Goal: Task Accomplishment & Management: Use online tool/utility

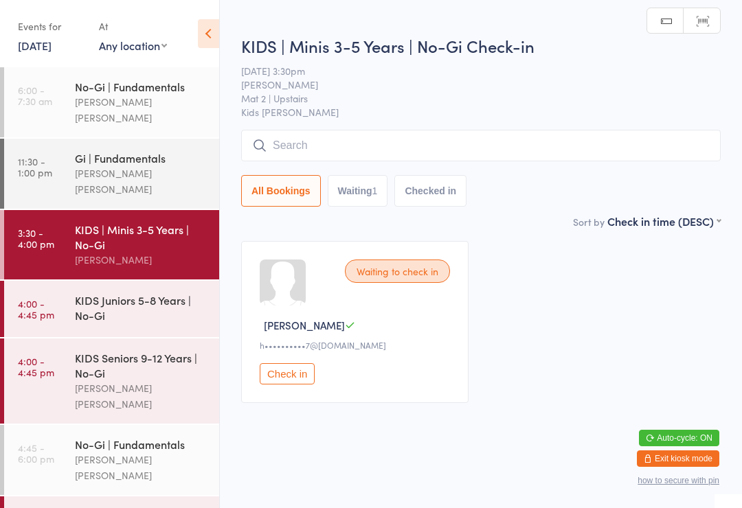
click at [150, 293] on div "KIDS Juniors 5-8 Years | No-Gi" at bounding box center [141, 308] width 133 height 30
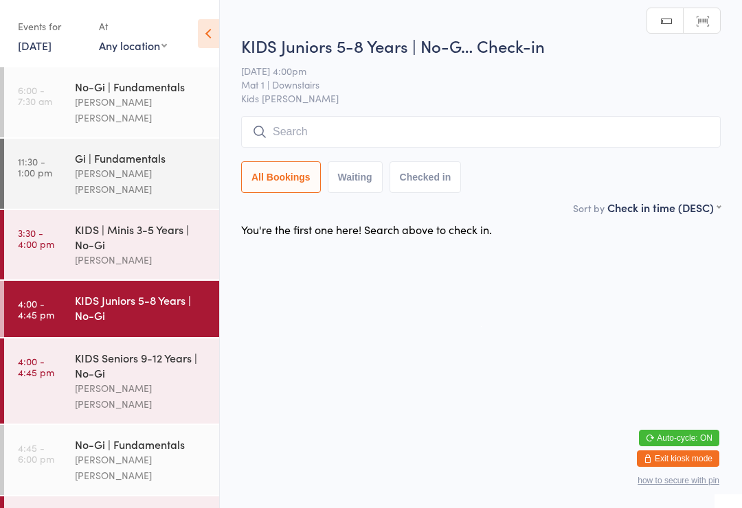
click at [157, 339] on div "KIDS Seniors 9-12 Years | No-Gi [PERSON_NAME] [PERSON_NAME]" at bounding box center [147, 381] width 144 height 85
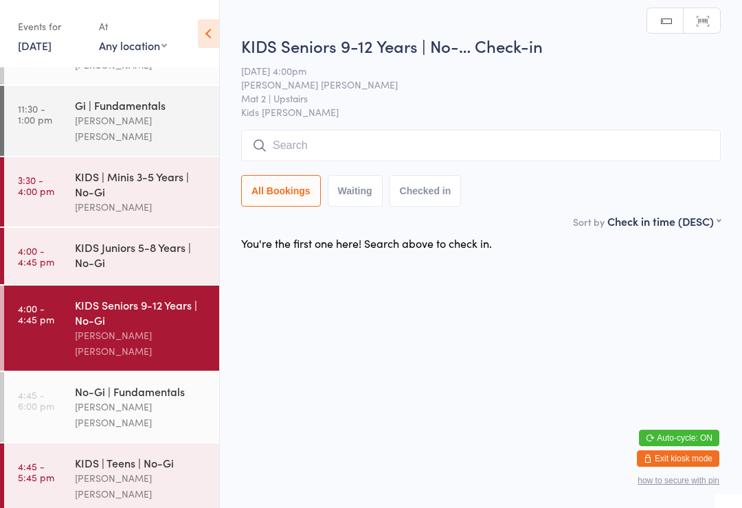
click at [144, 471] on div "[PERSON_NAME] [PERSON_NAME]" at bounding box center [141, 487] width 133 height 32
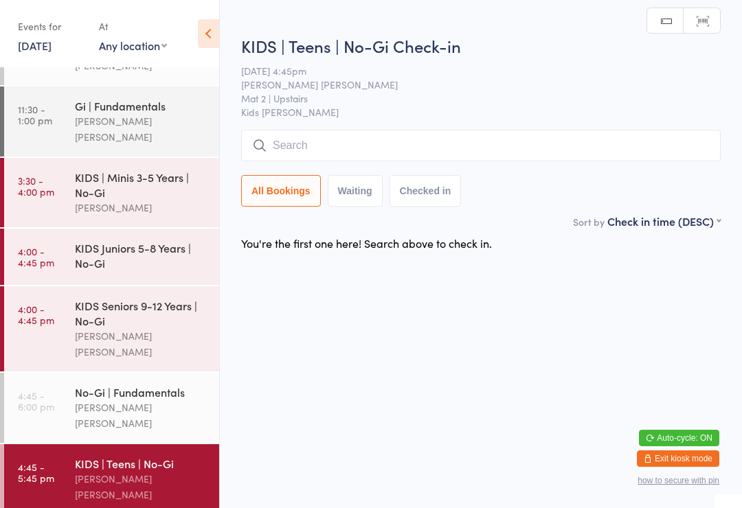
click at [173, 170] on div "KIDS | Minis 3-5 Years | No-Gi" at bounding box center [141, 185] width 133 height 30
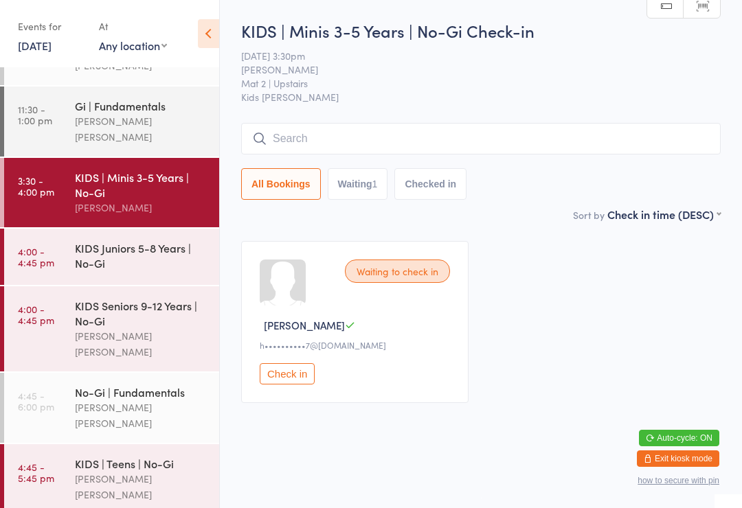
click at [361, 134] on input "search" at bounding box center [481, 139] width 480 height 32
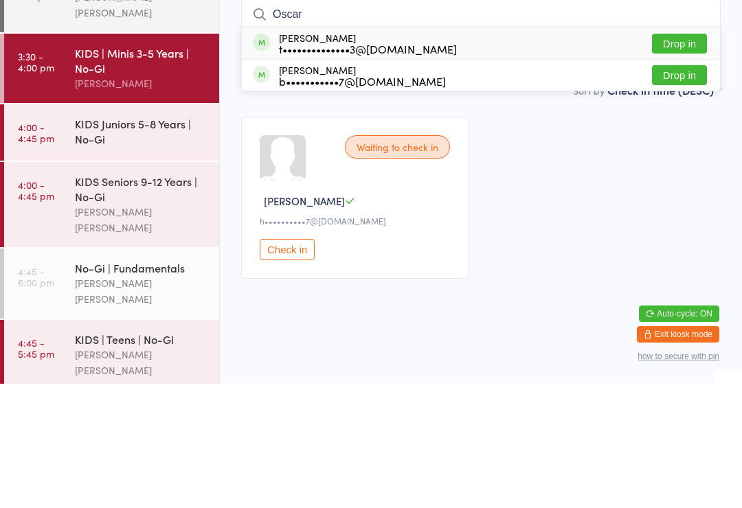
type input "Oscar"
click at [353, 168] on div "t••••••••••••••3@[DOMAIN_NAME]" at bounding box center [368, 173] width 178 height 11
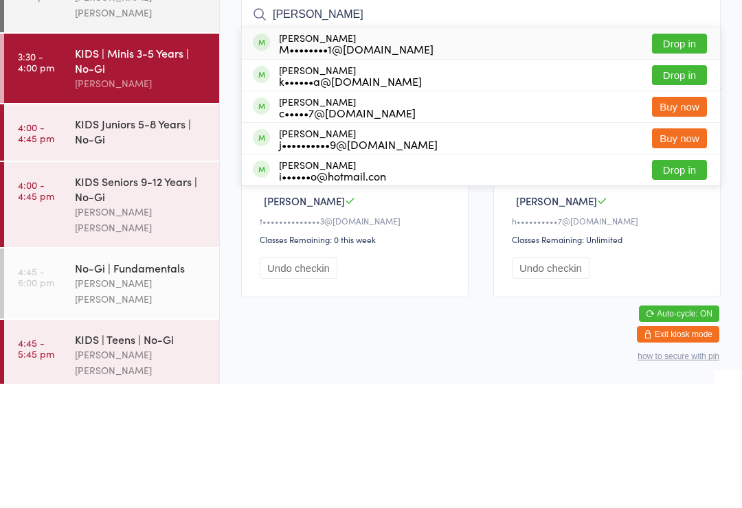
type input "[PERSON_NAME]"
click at [686, 190] on button "Drop in" at bounding box center [679, 200] width 55 height 20
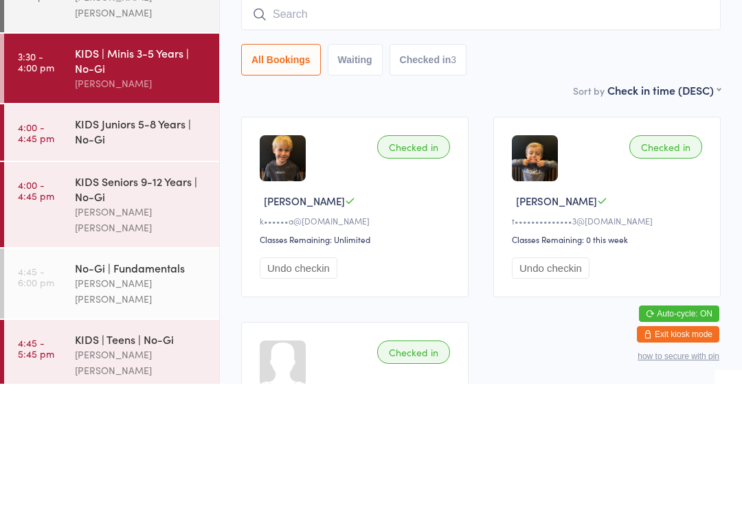
scroll to position [124, 0]
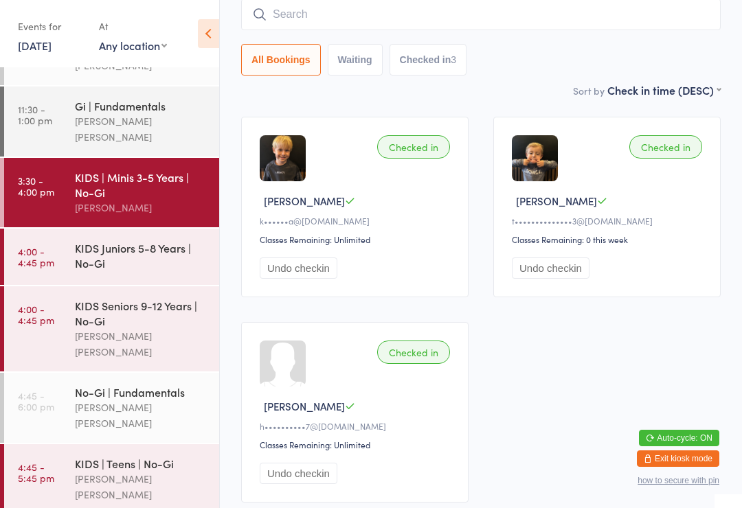
click at [192, 471] on div "[PERSON_NAME] [PERSON_NAME]" at bounding box center [141, 487] width 133 height 32
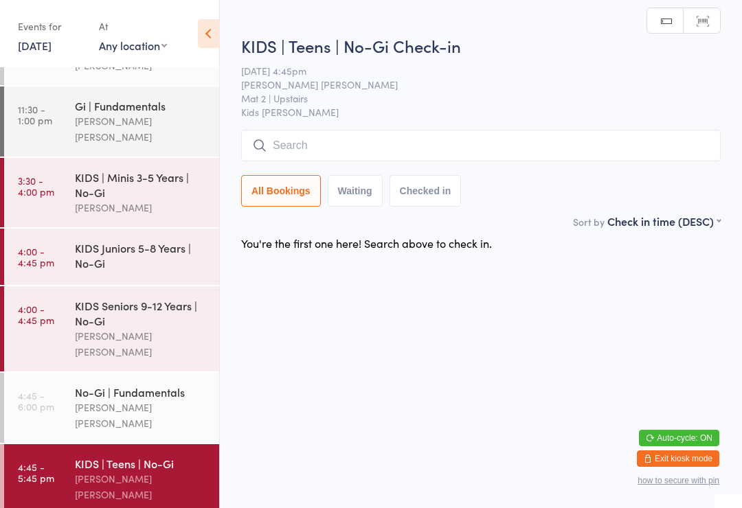
click at [380, 143] on input "search" at bounding box center [481, 146] width 480 height 32
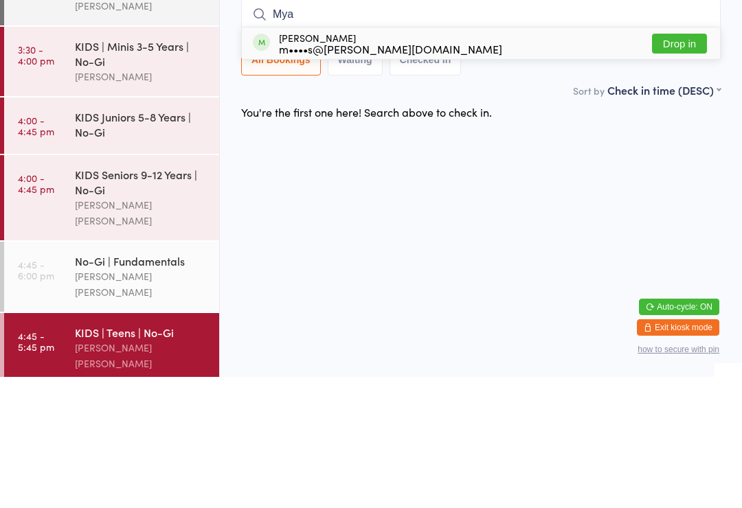
type input "Mya"
click at [379, 174] on div "m••••s@[PERSON_NAME][DOMAIN_NAME]" at bounding box center [390, 179] width 223 height 11
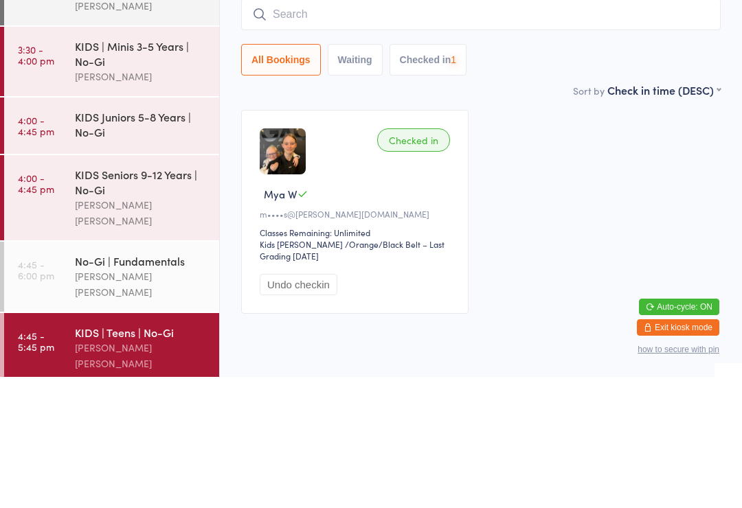
click at [170, 170] on div "KIDS | Minis 3-5 Years | No-Gi" at bounding box center [141, 185] width 133 height 30
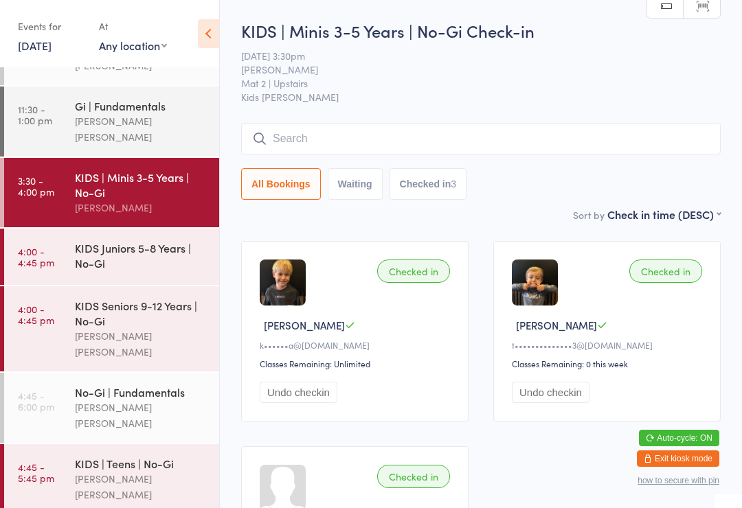
click at [144, 240] on div "KIDS Juniors 5-8 Years | No-Gi" at bounding box center [141, 255] width 133 height 30
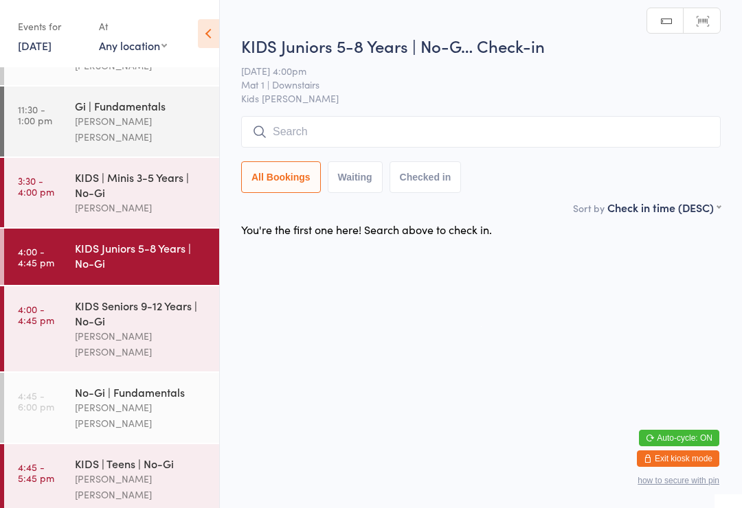
click at [440, 146] on input "search" at bounding box center [481, 132] width 480 height 32
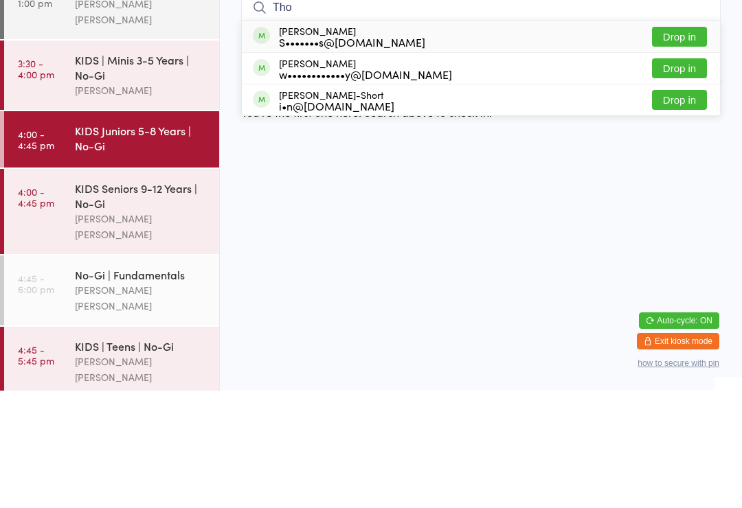
type input "Tho"
click at [684, 144] on button "Drop in" at bounding box center [679, 154] width 55 height 20
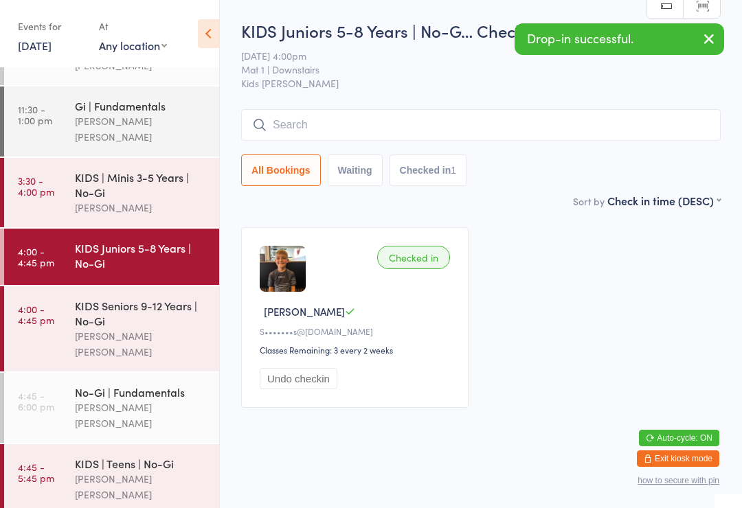
click at [66, 158] on link "3:30 - 4:00 pm KIDS | Minis 3-5 Years | No-[PERSON_NAME]" at bounding box center [111, 192] width 215 height 69
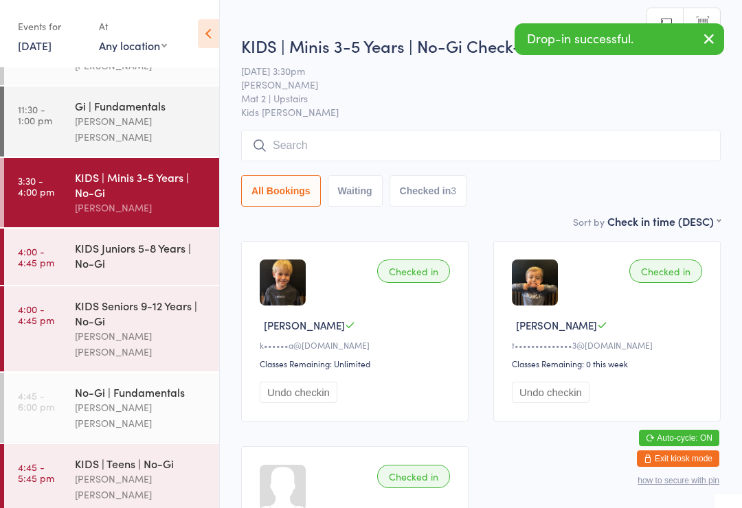
click at [354, 141] on input "search" at bounding box center [481, 146] width 480 height 32
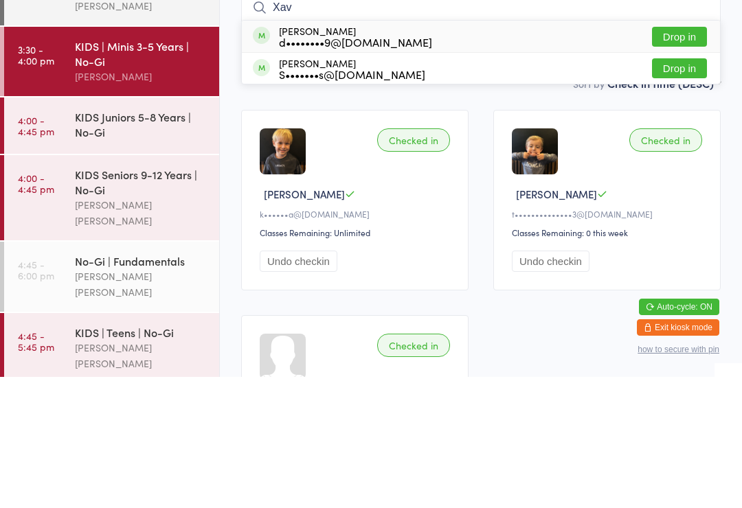
type input "Xav"
click at [684, 190] on button "Drop in" at bounding box center [679, 200] width 55 height 20
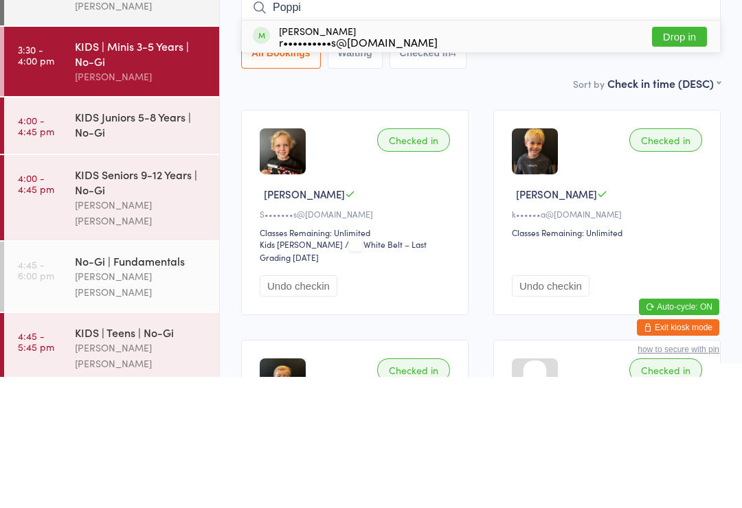
type input "Poppi"
click at [681, 158] on button "Drop in" at bounding box center [679, 168] width 55 height 20
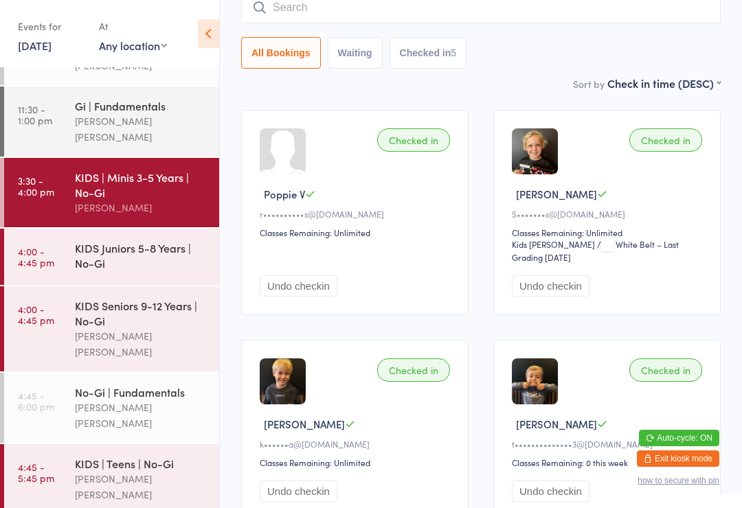
click at [368, 18] on input "search" at bounding box center [481, 8] width 480 height 32
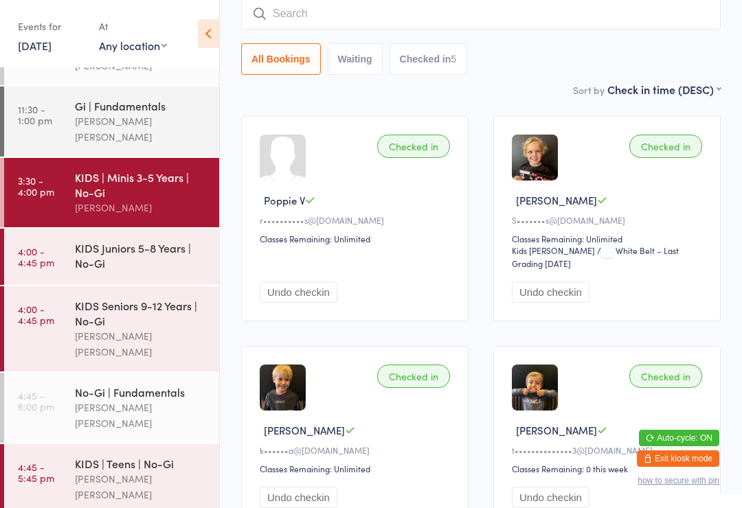
scroll to position [124, 0]
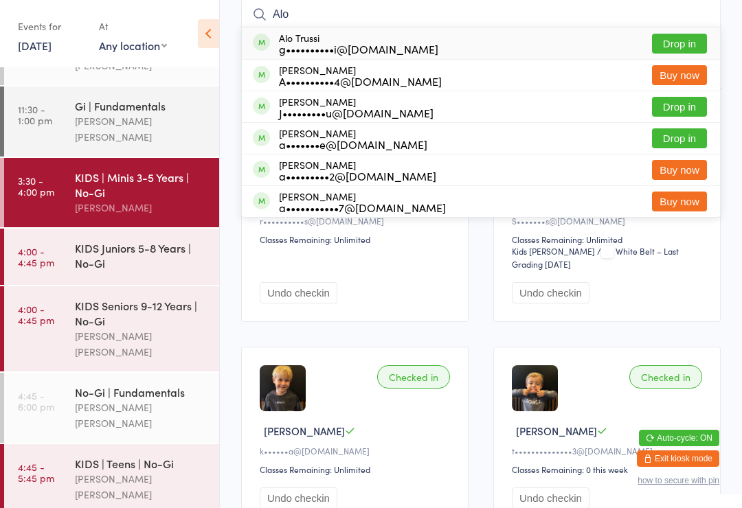
type input "Alo"
click at [686, 54] on button "Drop in" at bounding box center [679, 44] width 55 height 20
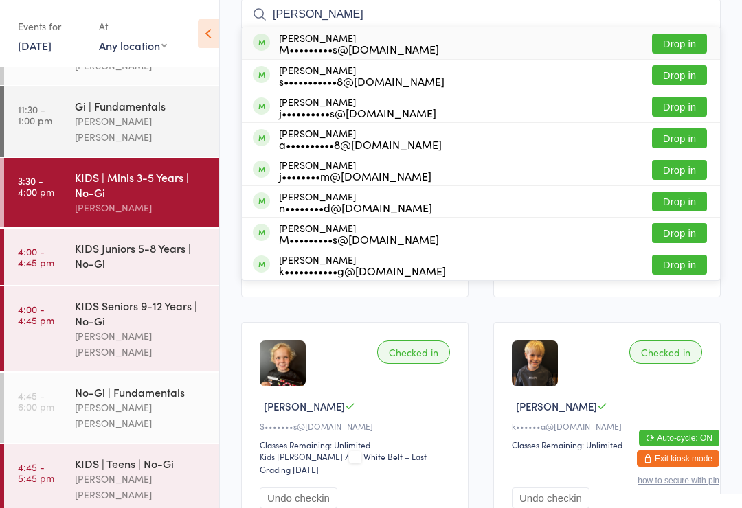
type input "[PERSON_NAME]"
click at [682, 54] on button "Drop in" at bounding box center [679, 44] width 55 height 20
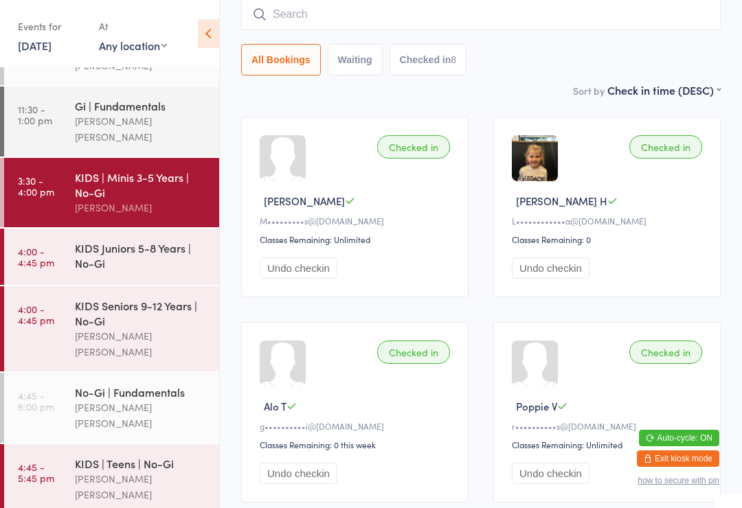
click at [113, 298] on div "KIDS Seniors 9-12 Years | No-Gi" at bounding box center [141, 313] width 133 height 30
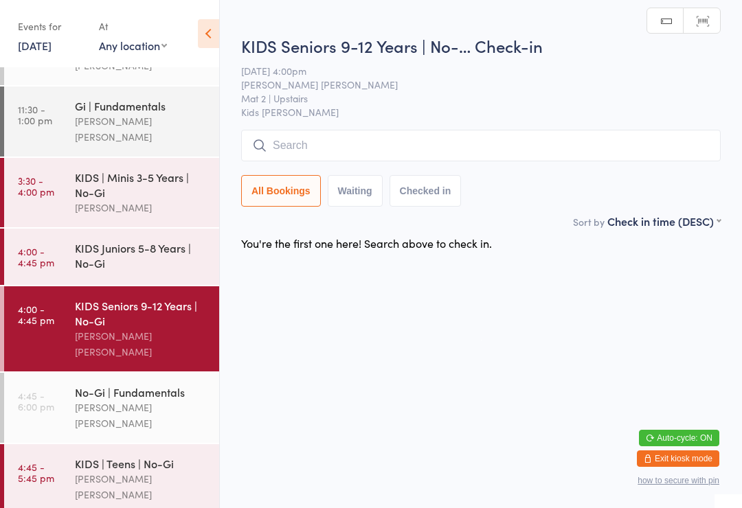
click at [515, 150] on input "search" at bounding box center [481, 146] width 480 height 32
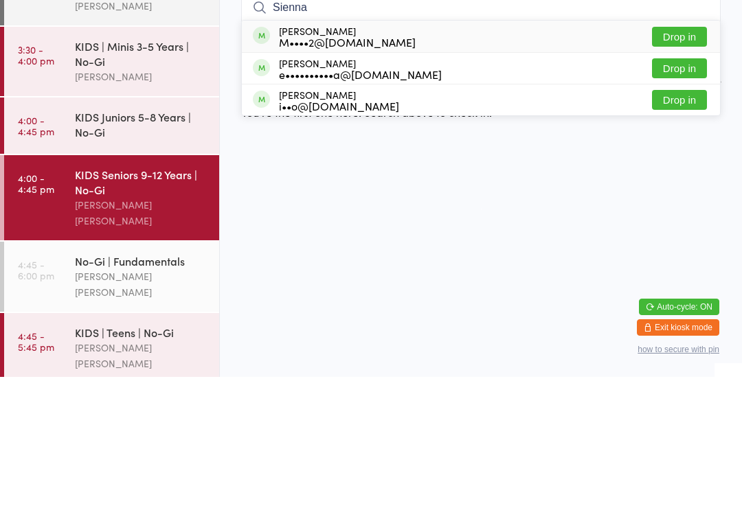
type input "Sienna"
click at [688, 158] on button "Drop in" at bounding box center [679, 168] width 55 height 20
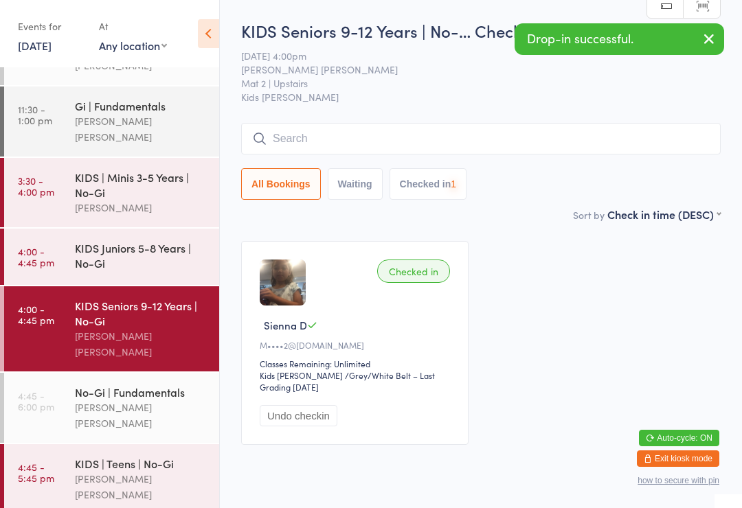
click at [58, 238] on link "4:00 - 4:45 pm KIDS Juniors 5-8 Years | No-Gi" at bounding box center [111, 257] width 215 height 56
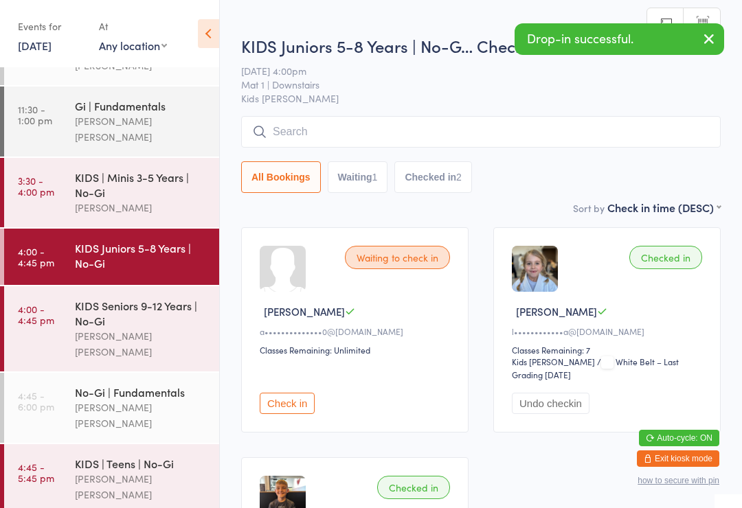
click at [567, 145] on input "search" at bounding box center [481, 132] width 480 height 32
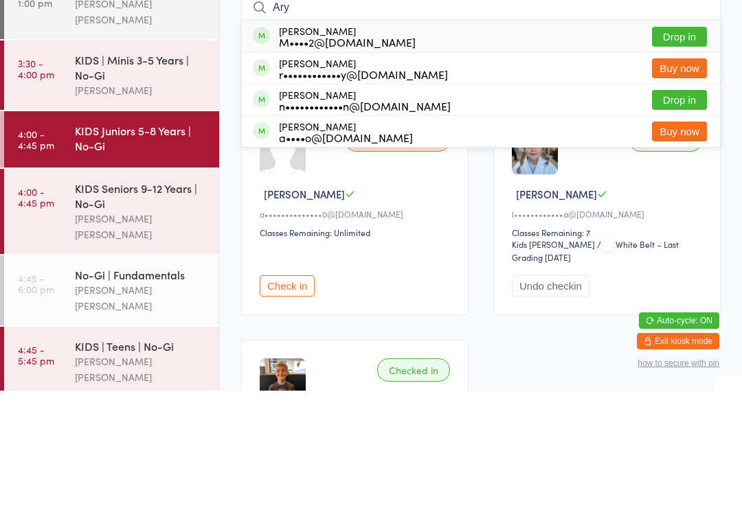
type input "Ary"
click at [688, 144] on button "Drop in" at bounding box center [679, 154] width 55 height 20
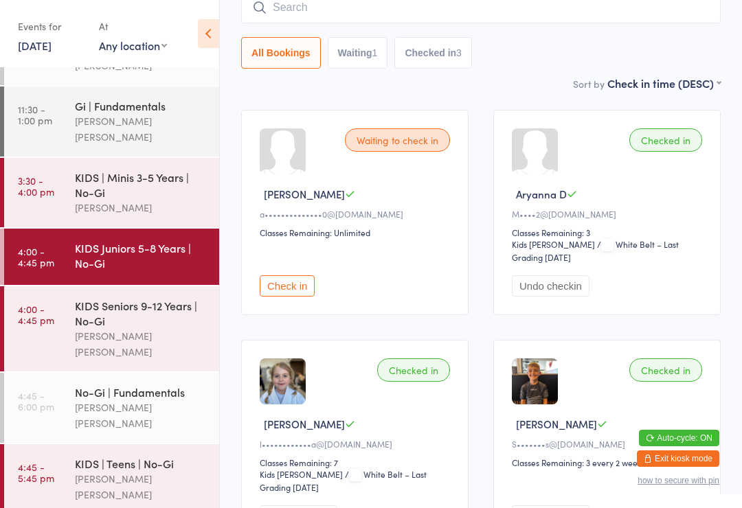
scroll to position [49, 0]
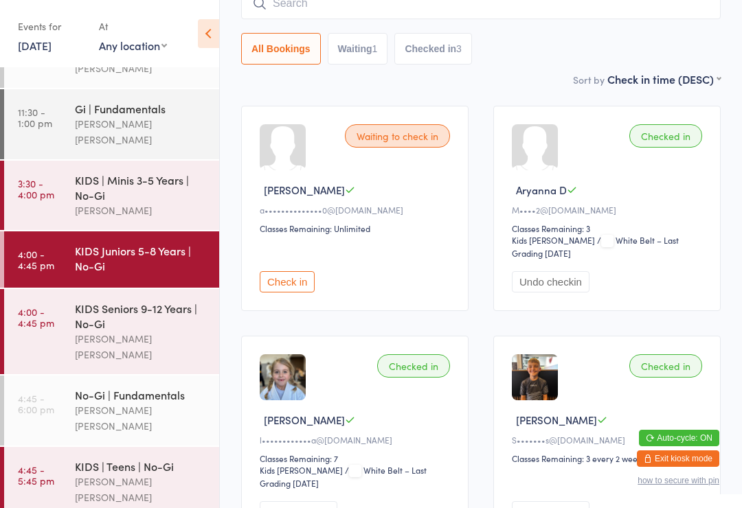
click at [515, 16] on input "search" at bounding box center [481, 4] width 480 height 32
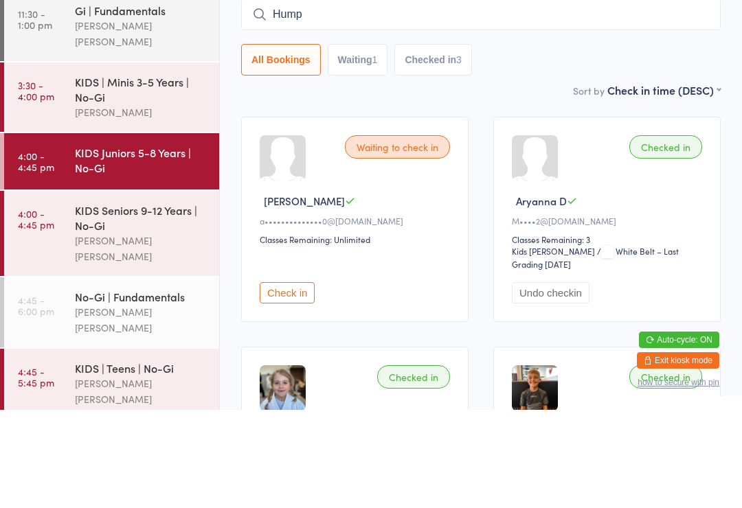
type input "Humph"
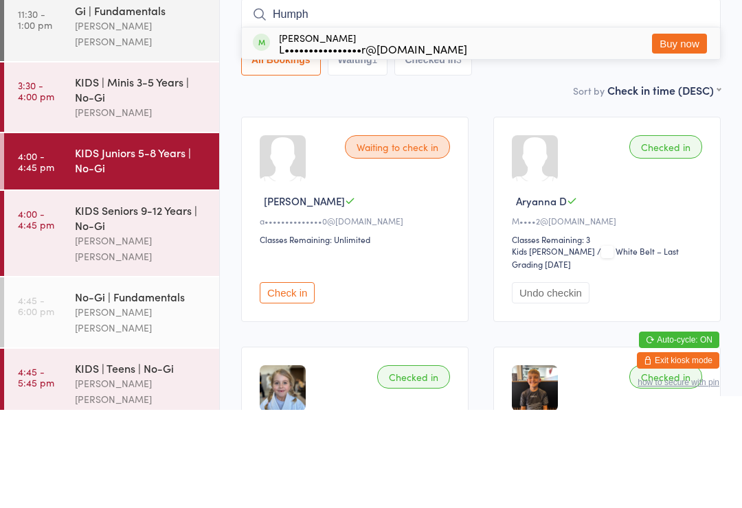
click at [171, 172] on div "KIDS | Minis 3-5 Years | No-Gi" at bounding box center [141, 187] width 133 height 30
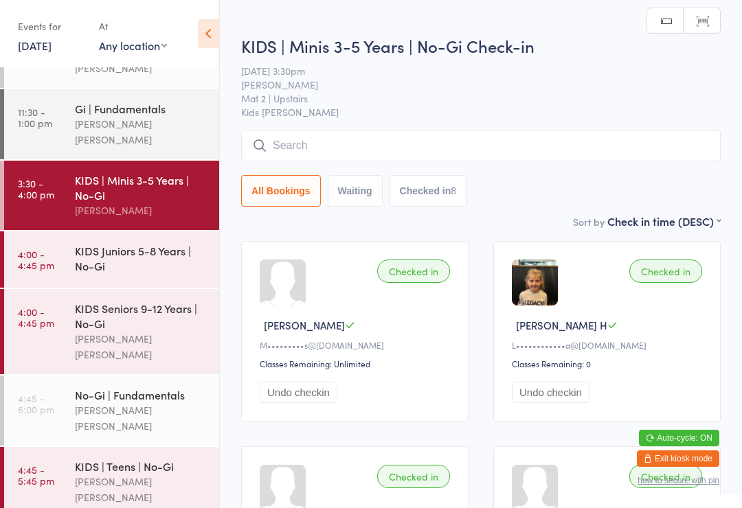
click at [446, 144] on input "search" at bounding box center [481, 146] width 480 height 32
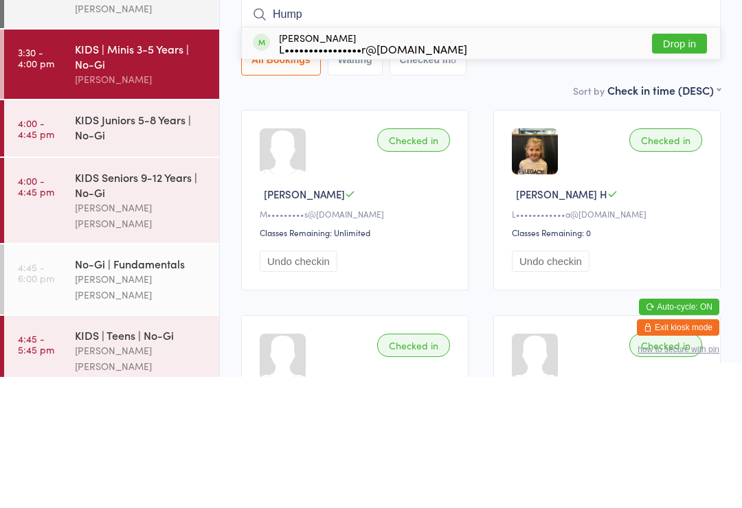
type input "Hump"
click at [681, 165] on button "Drop in" at bounding box center [679, 175] width 55 height 20
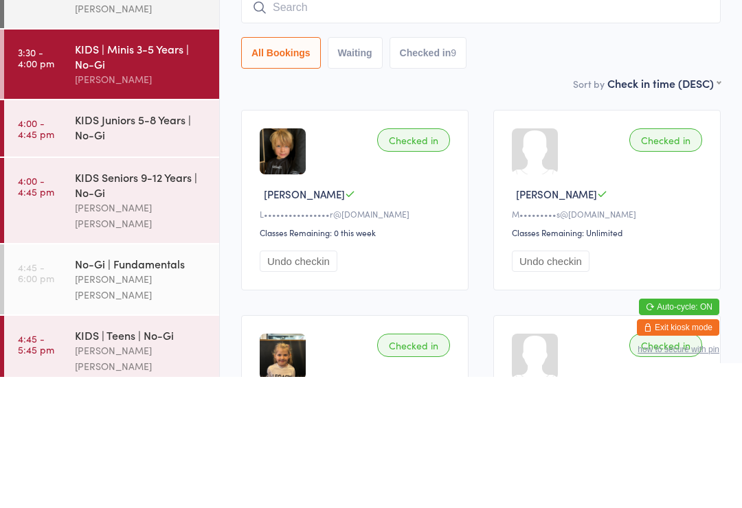
click at [168, 243] on div "KIDS Juniors 5-8 Years | No-Gi" at bounding box center [141, 258] width 133 height 30
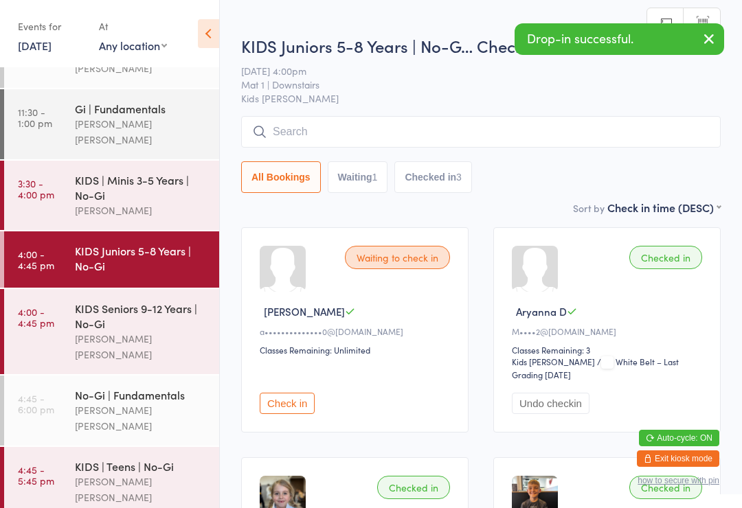
click at [361, 122] on input "search" at bounding box center [481, 132] width 480 height 32
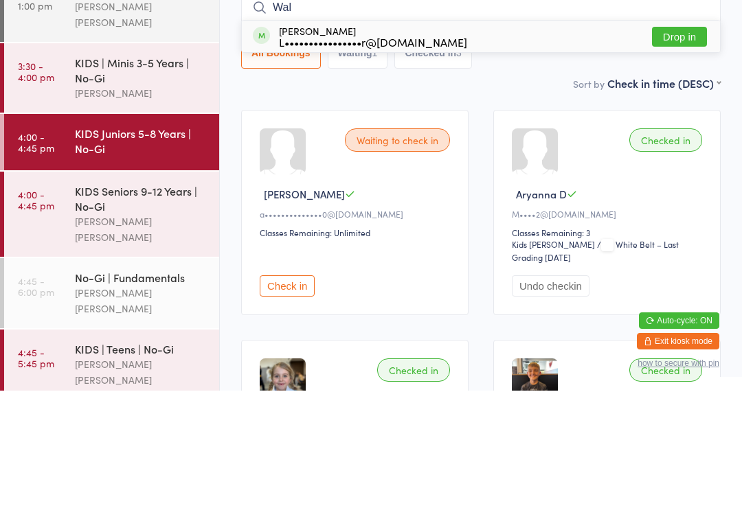
type input "Wal"
click at [685, 144] on button "Drop in" at bounding box center [679, 154] width 55 height 20
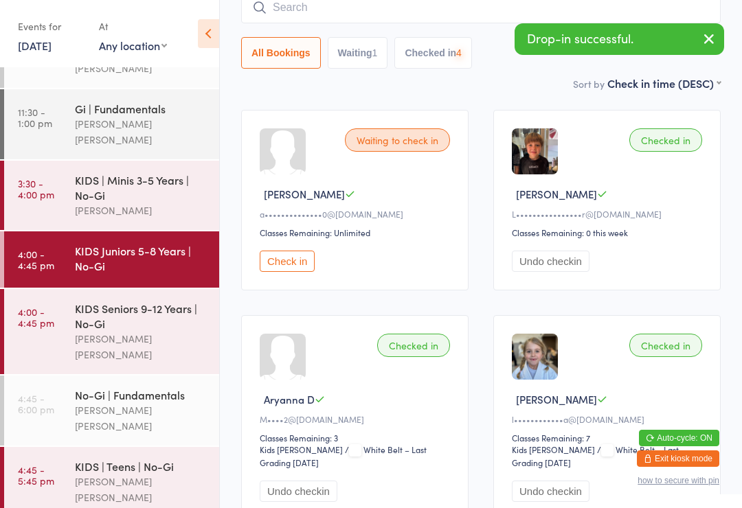
click at [400, 13] on input "search" at bounding box center [481, 8] width 480 height 32
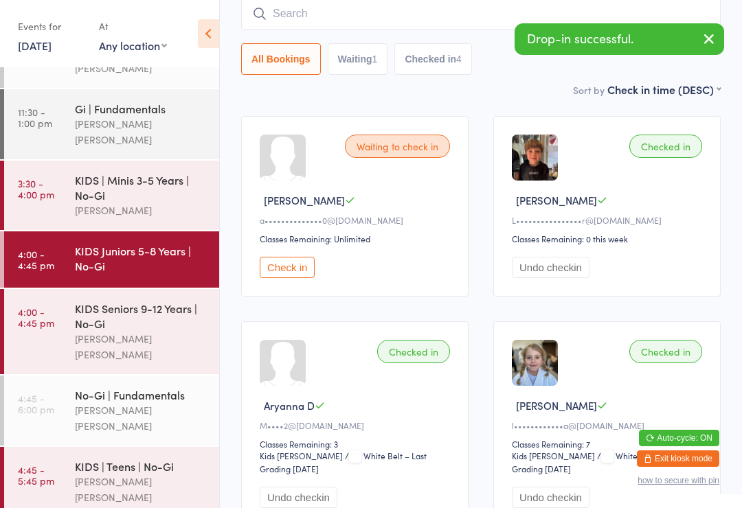
scroll to position [111, 0]
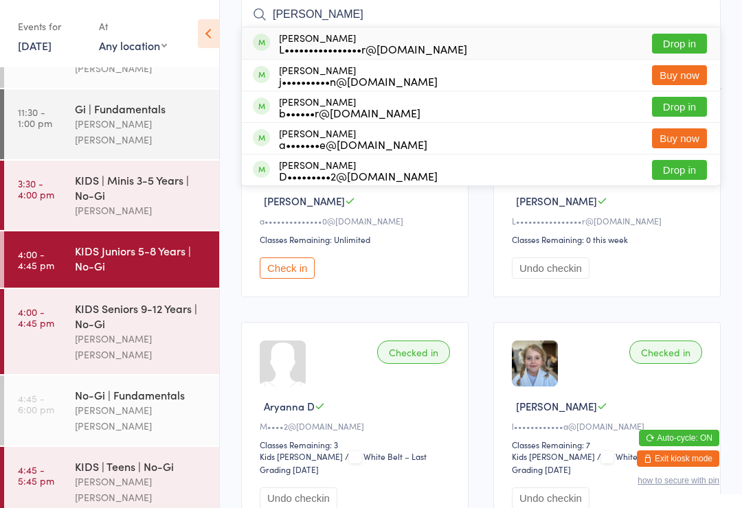
type input "[PERSON_NAME]"
click at [690, 42] on button "Drop in" at bounding box center [679, 44] width 55 height 20
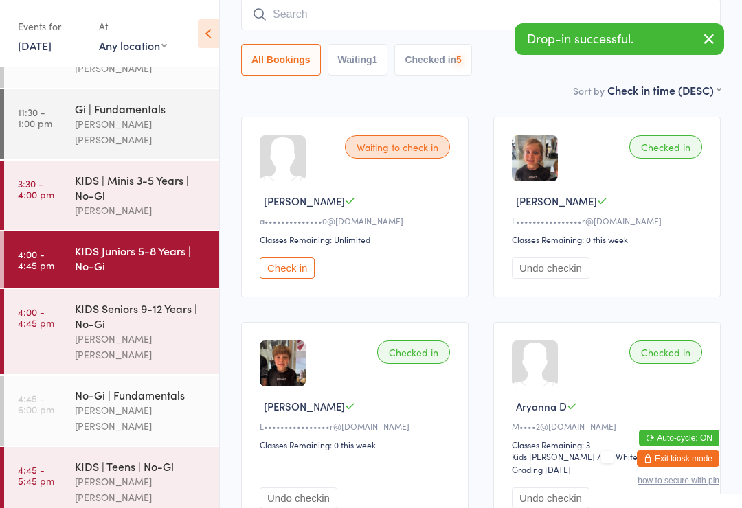
click at [348, 8] on input "search" at bounding box center [481, 15] width 480 height 32
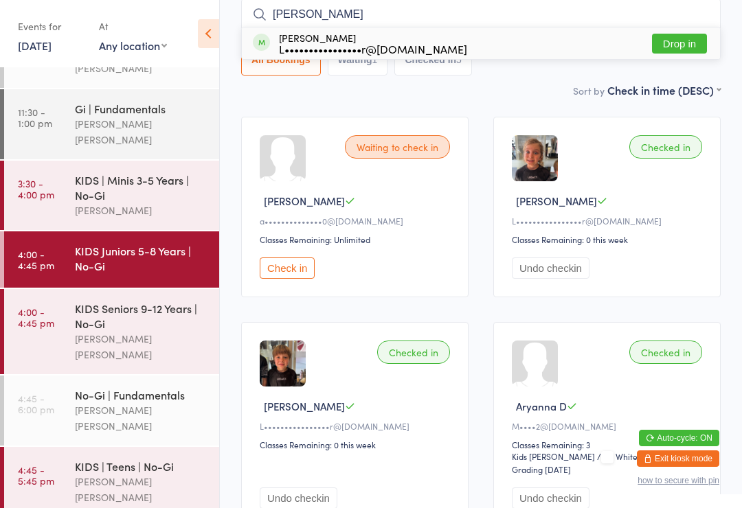
type input "[PERSON_NAME]"
click at [688, 43] on button "Drop in" at bounding box center [679, 44] width 55 height 20
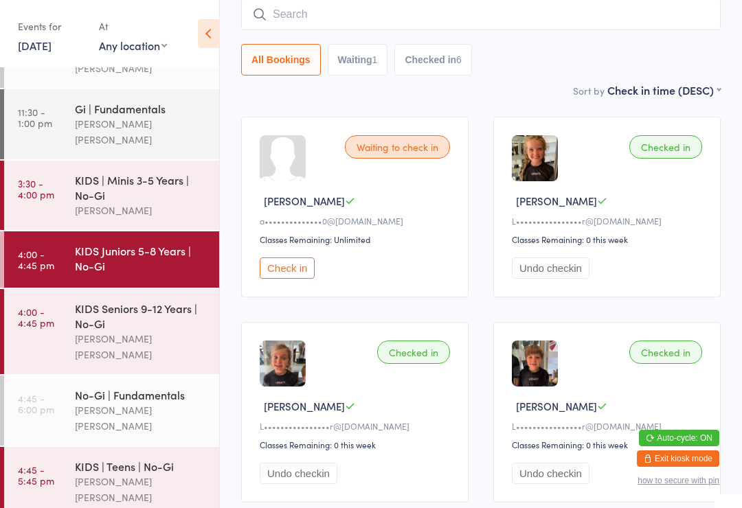
click at [420, 153] on div "Waiting to check in" at bounding box center [397, 146] width 105 height 23
click at [291, 273] on button "Check in" at bounding box center [287, 268] width 55 height 21
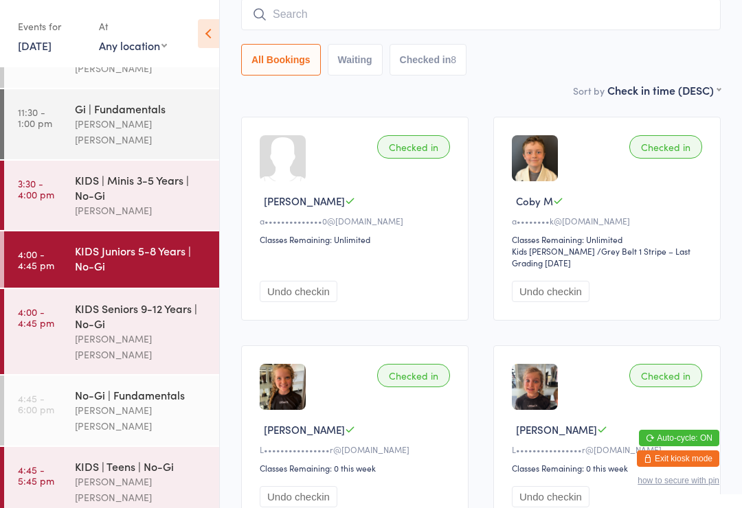
click at [572, 23] on input "search" at bounding box center [481, 15] width 480 height 32
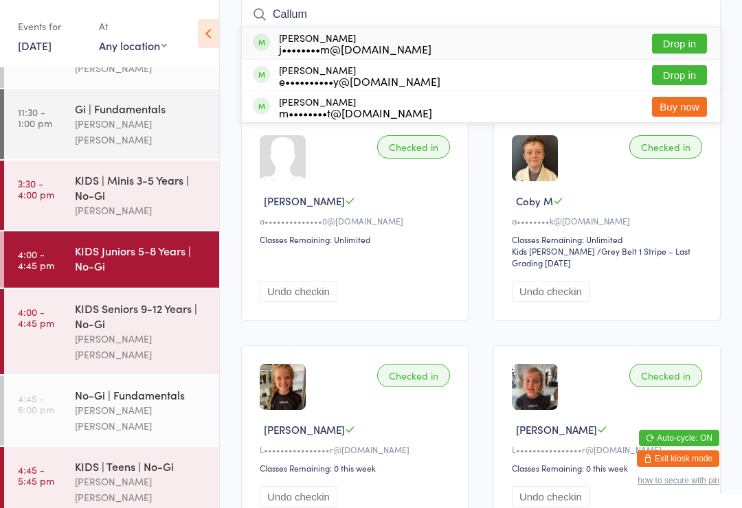
type input "Callum"
click at [680, 47] on button "Drop in" at bounding box center [679, 44] width 55 height 20
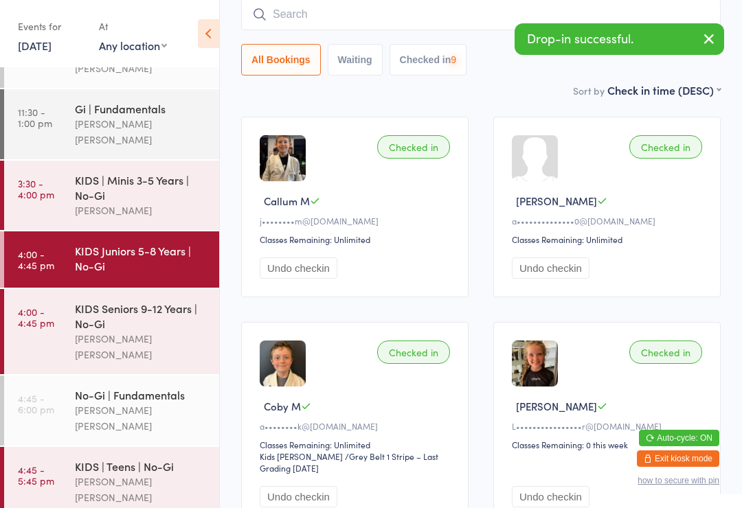
click at [468, 21] on input "search" at bounding box center [481, 15] width 480 height 32
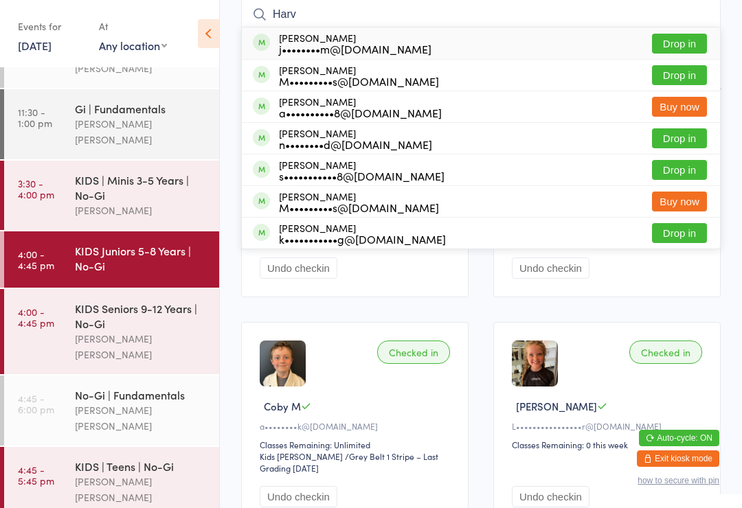
type input "Harv"
click at [685, 44] on button "Drop in" at bounding box center [679, 44] width 55 height 20
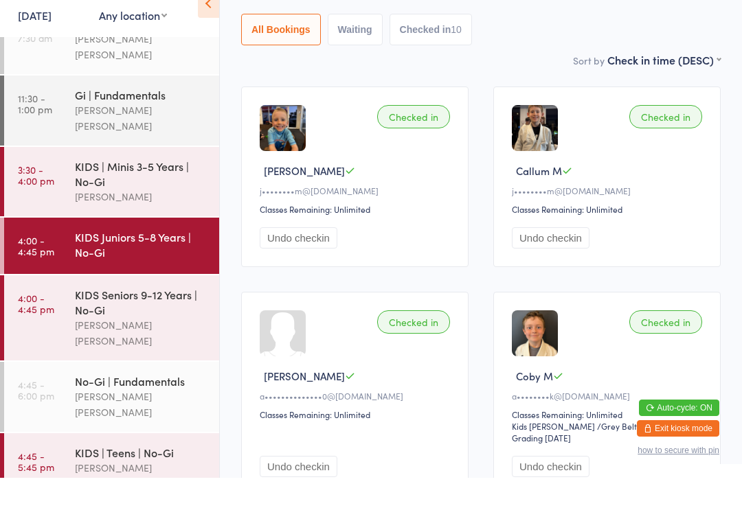
scroll to position [31, 0]
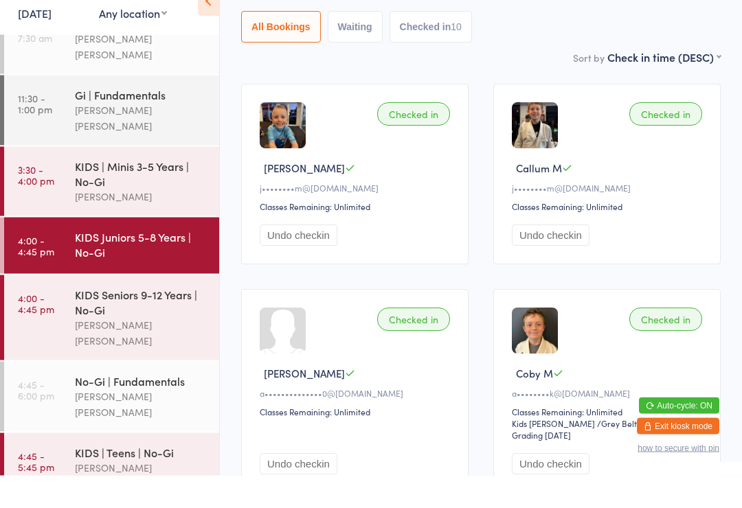
click at [172, 262] on div "KIDS Juniors 5-8 Years | No-Gi" at bounding box center [141, 277] width 133 height 30
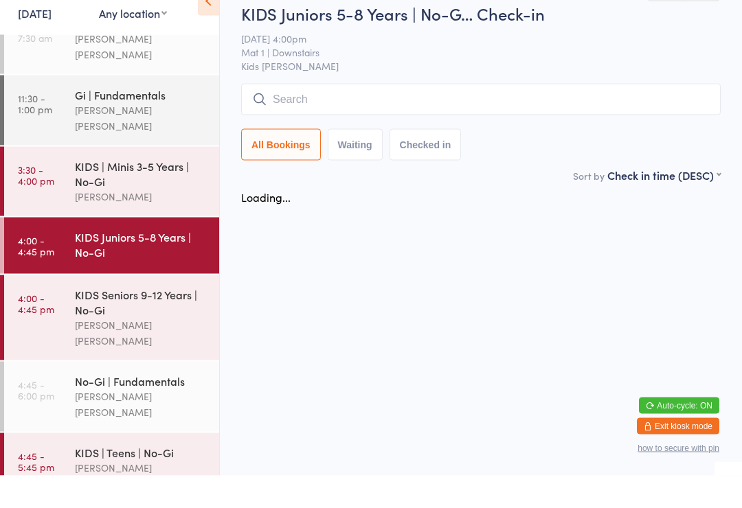
scroll to position [0, 0]
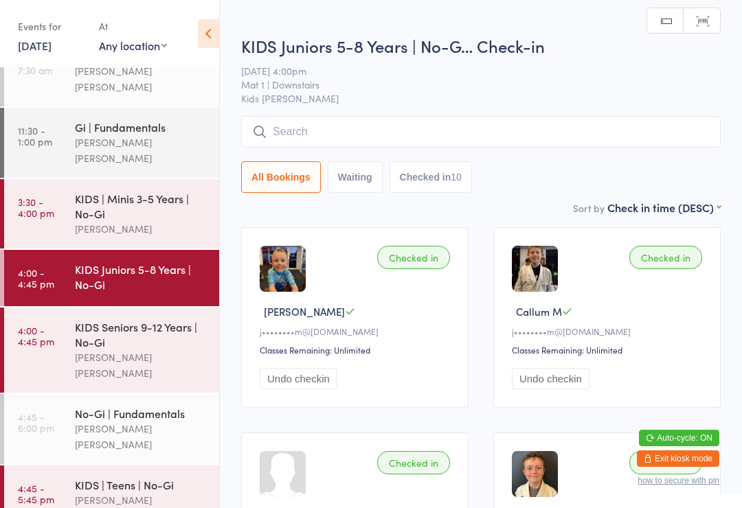
click at [469, 134] on input "search" at bounding box center [481, 132] width 480 height 32
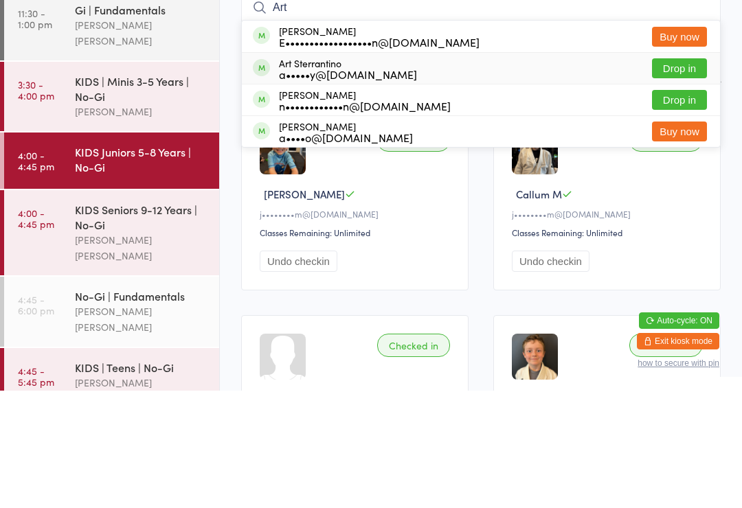
type input "Art"
click at [372, 175] on div "Art Sterrantino a•••••y@[DOMAIN_NAME]" at bounding box center [348, 186] width 138 height 22
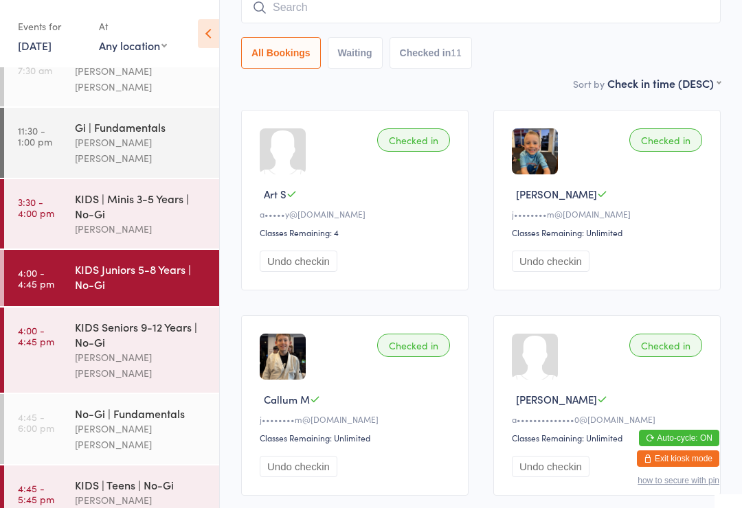
click at [386, 8] on input "search" at bounding box center [481, 8] width 480 height 32
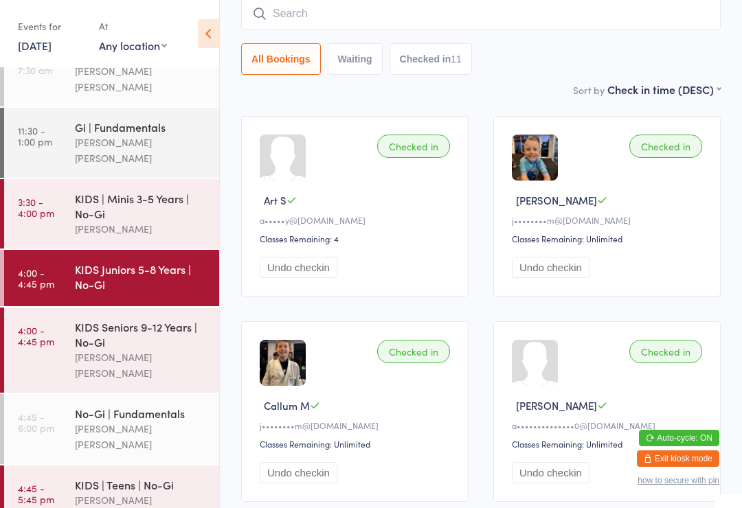
scroll to position [111, 0]
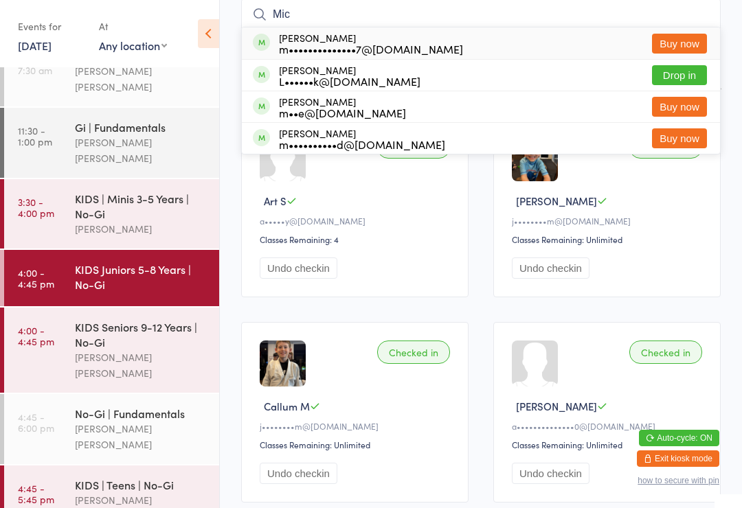
type input "Mic"
click at [689, 71] on button "Drop in" at bounding box center [679, 75] width 55 height 20
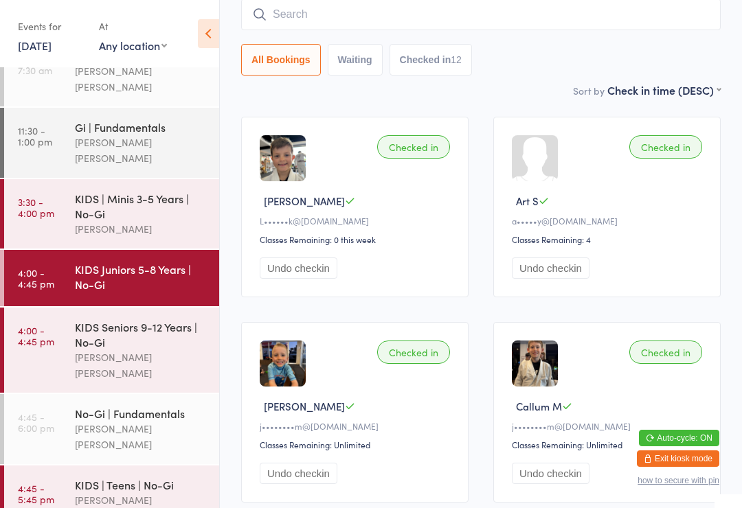
click at [342, 8] on input "search" at bounding box center [481, 15] width 480 height 32
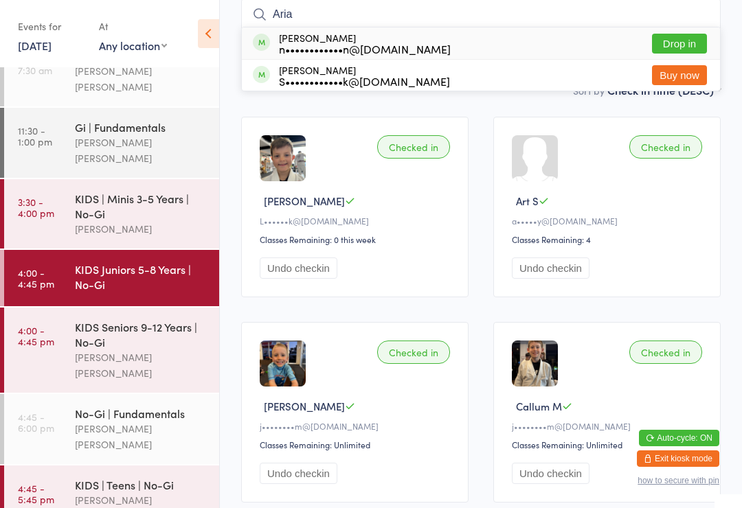
type input "Aria"
click at [701, 38] on button "Drop in" at bounding box center [679, 44] width 55 height 20
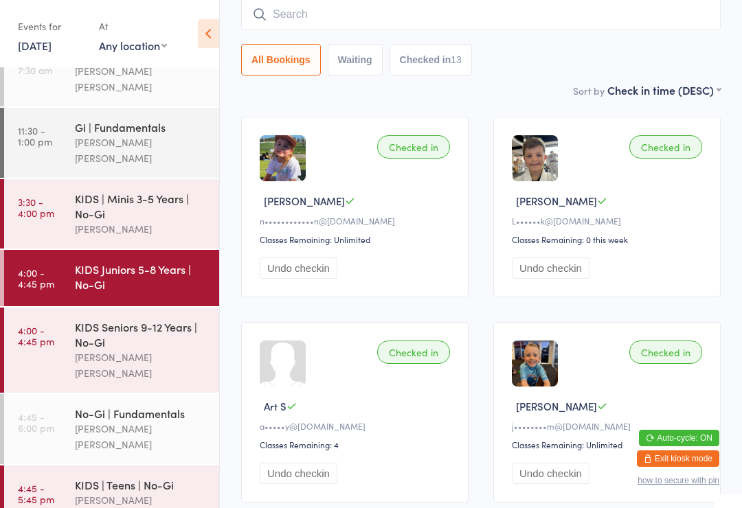
click at [25, 339] on link "4:00 - 4:45 pm KIDS Seniors 9-12 Years | No-Gi [PERSON_NAME] [PERSON_NAME]" at bounding box center [111, 350] width 215 height 85
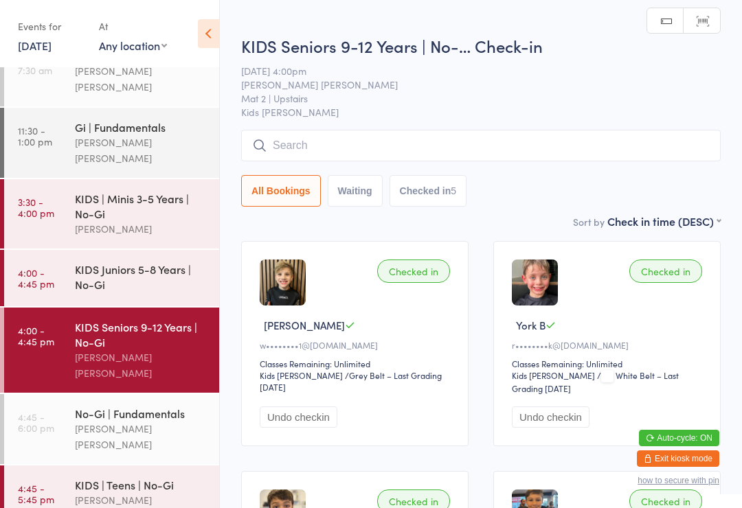
click at [278, 139] on input "search" at bounding box center [481, 146] width 480 height 32
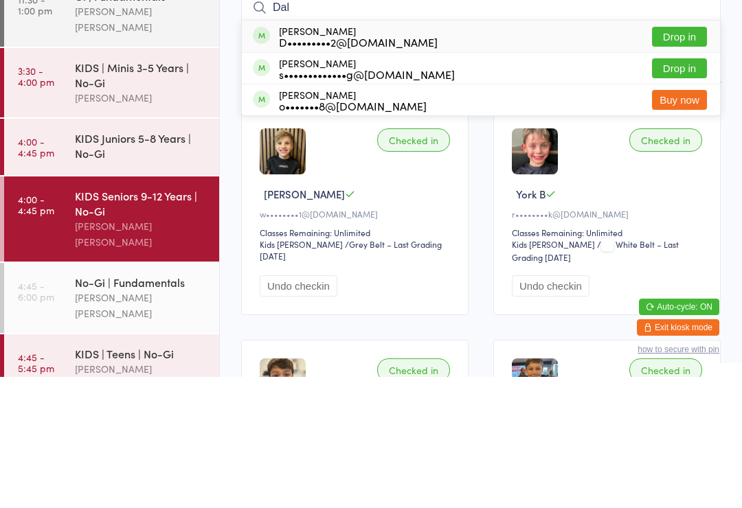
type input "Dal"
click at [699, 158] on button "Drop in" at bounding box center [679, 168] width 55 height 20
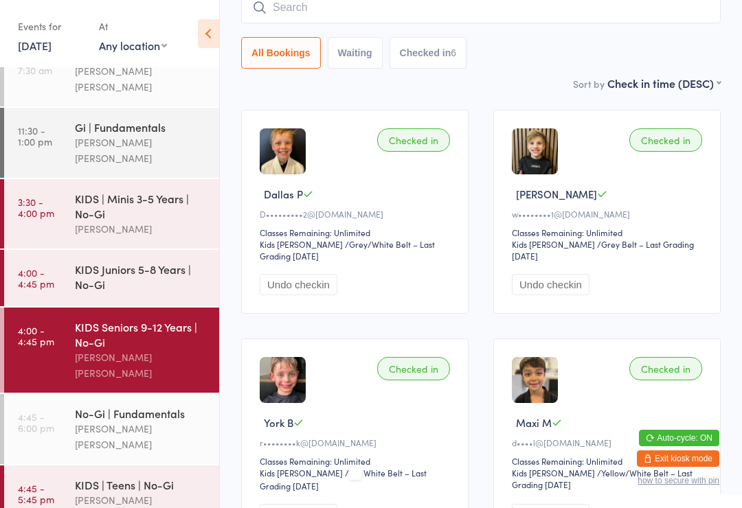
click at [136, 406] on div "No-Gi | Fundamentals" at bounding box center [141, 413] width 133 height 15
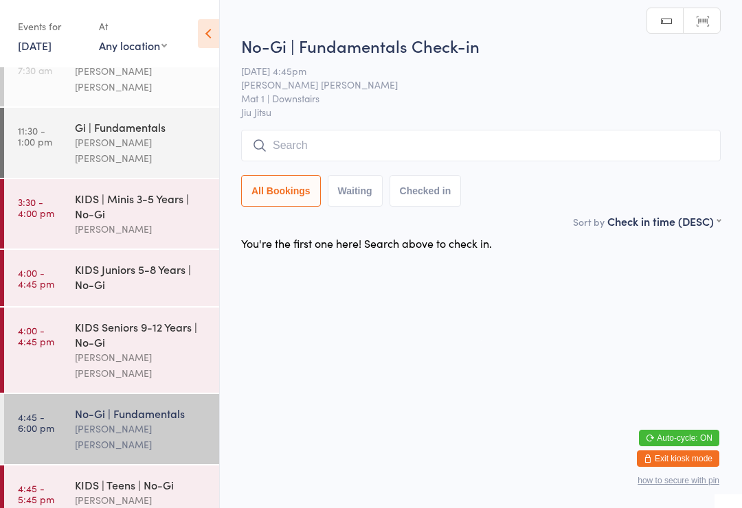
click at [516, 149] on input "search" at bounding box center [481, 146] width 480 height 32
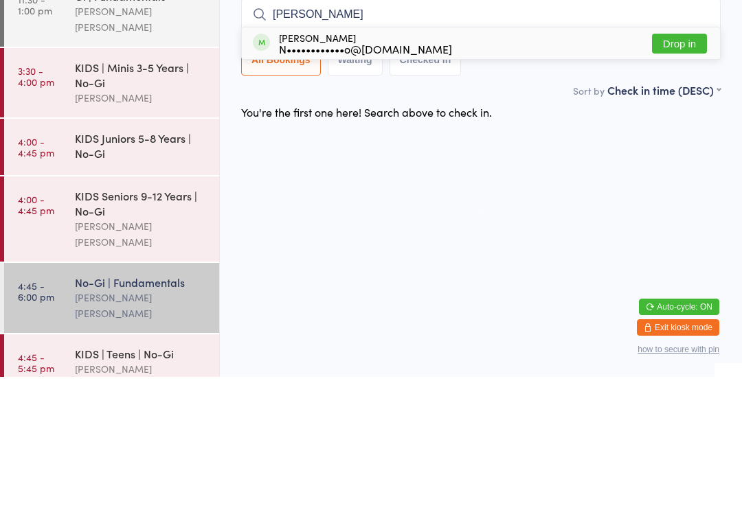
type input "[PERSON_NAME]"
click at [513, 159] on div "[PERSON_NAME] N••••••••••••o@[DOMAIN_NAME] Drop in" at bounding box center [481, 175] width 478 height 32
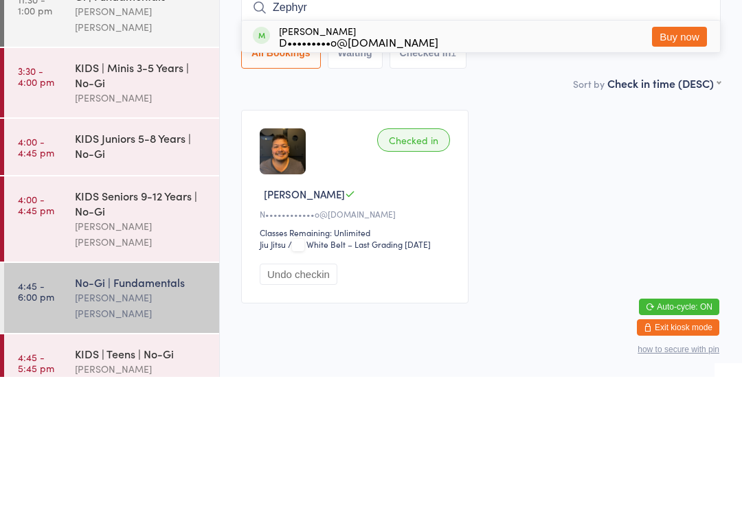
type input "Zephyr"
click at [312, 168] on div "D•••••••••o@[DOMAIN_NAME]" at bounding box center [358, 173] width 159 height 11
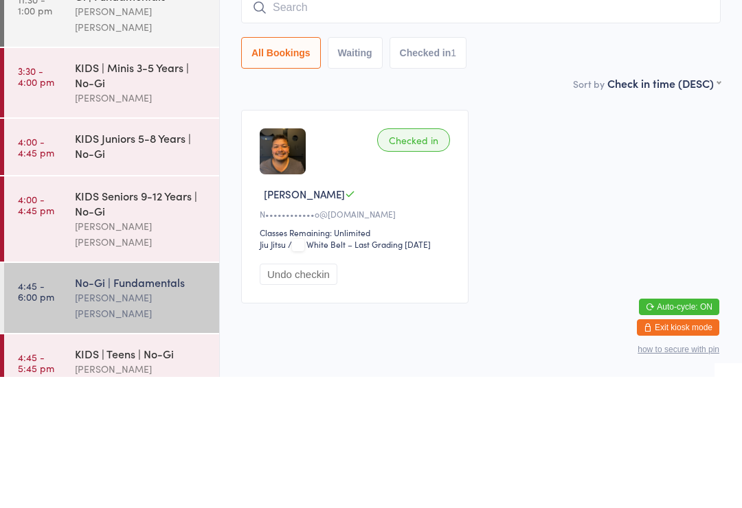
scroll to position [39, 0]
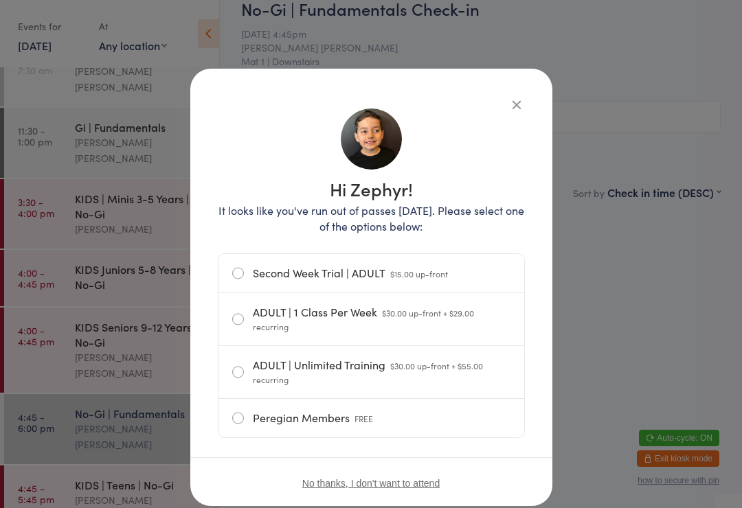
click at [515, 111] on icon "button" at bounding box center [516, 104] width 15 height 15
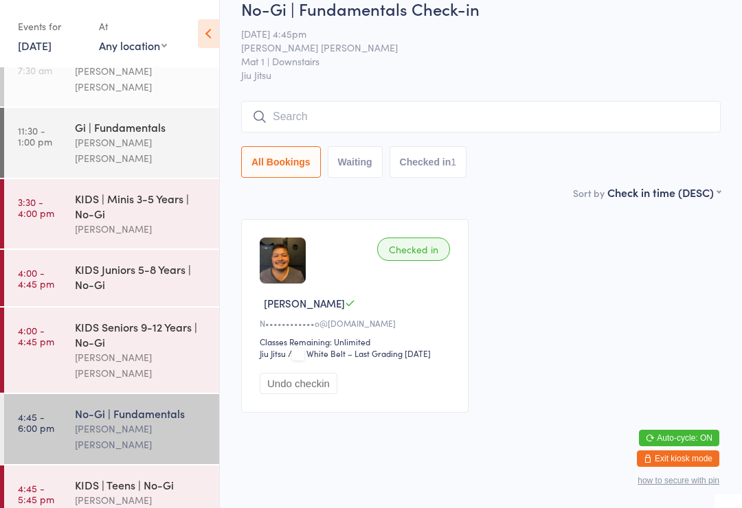
click at [389, 101] on input "search" at bounding box center [481, 117] width 480 height 32
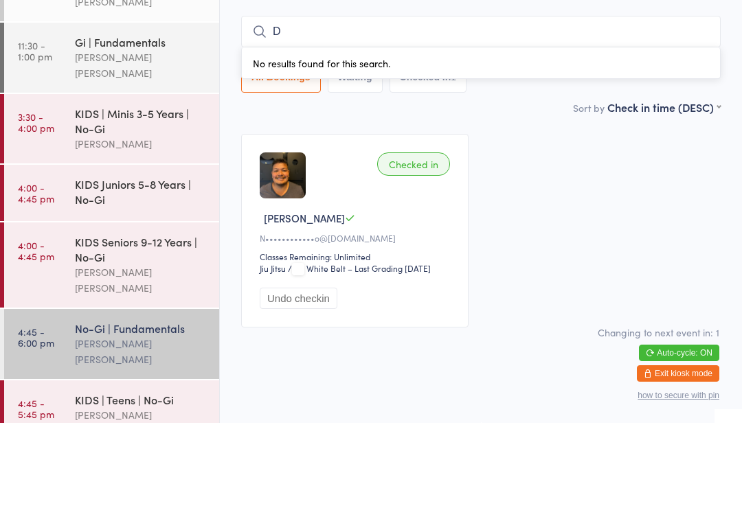
type input "Dy"
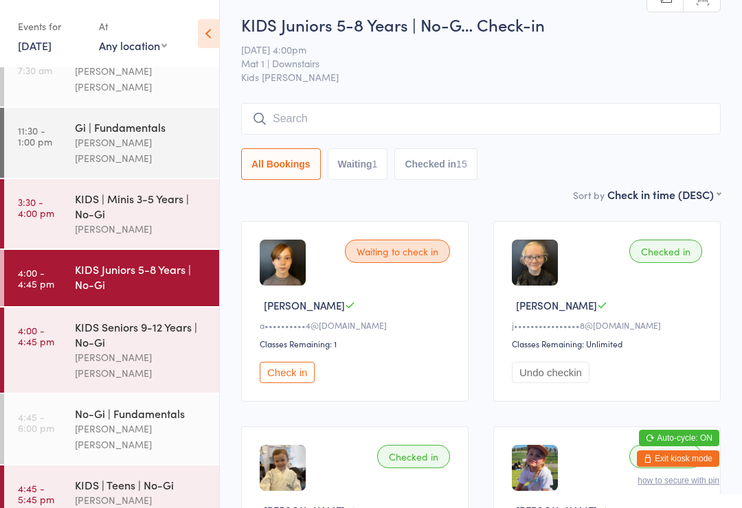
scroll to position [7, 0]
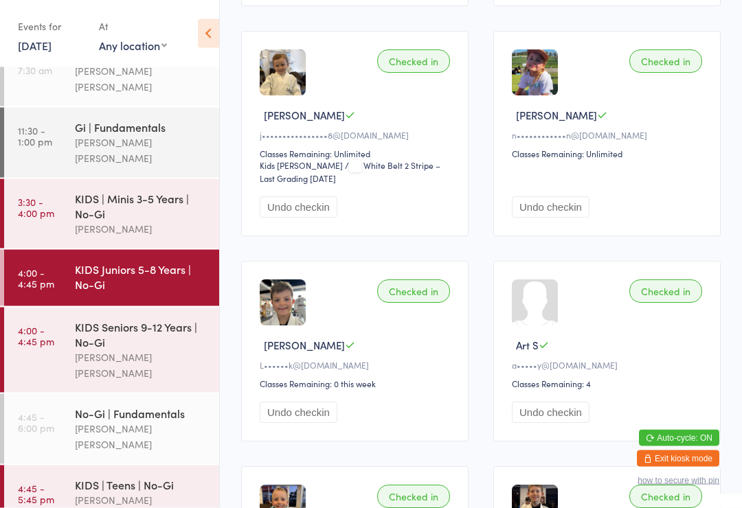
scroll to position [403, 0]
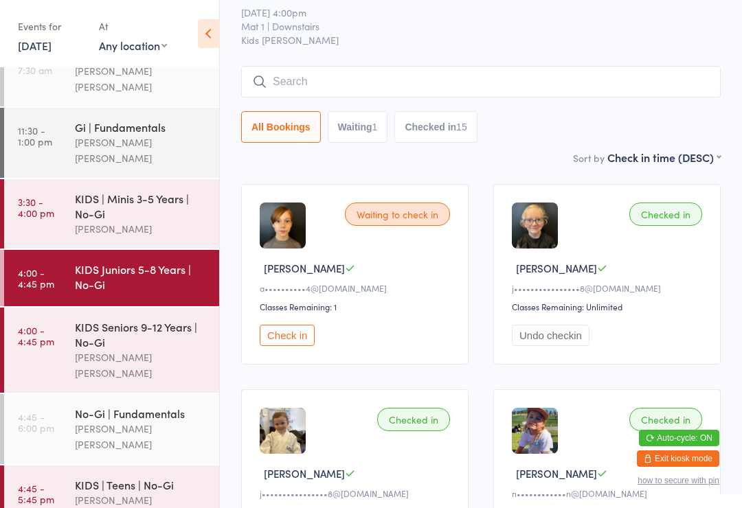
scroll to position [0, 0]
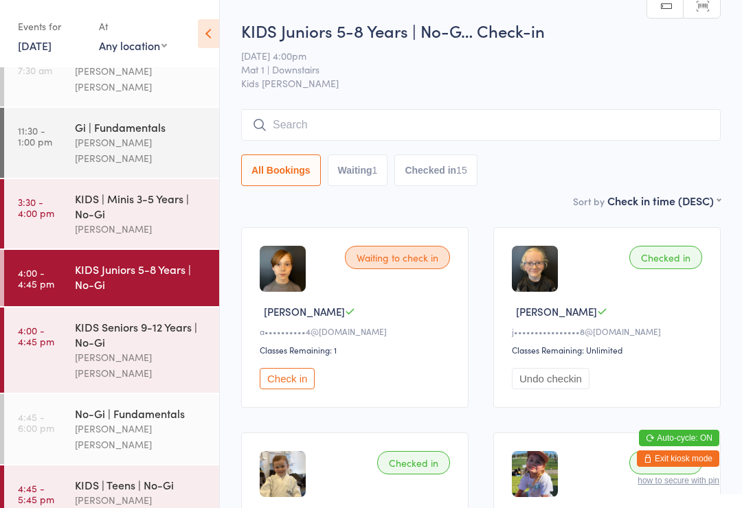
click at [383, 135] on input "search" at bounding box center [481, 125] width 480 height 32
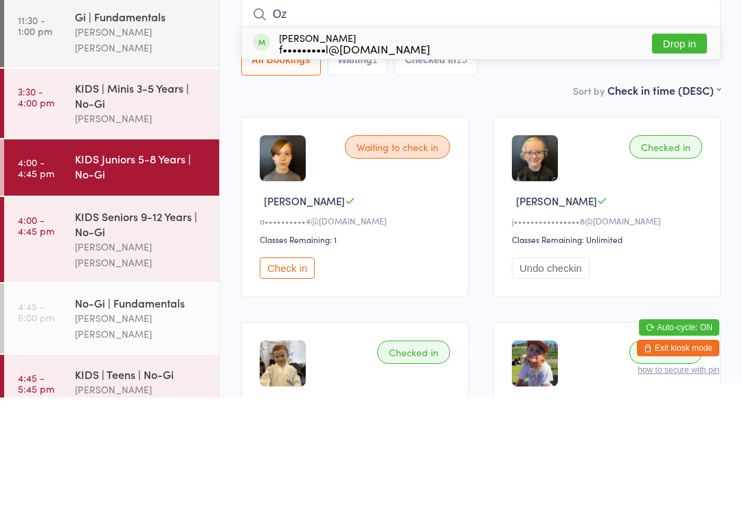
type input "Oz"
click at [447, 138] on div "[PERSON_NAME] f•••••••••l@[DOMAIN_NAME] Drop in" at bounding box center [481, 154] width 478 height 32
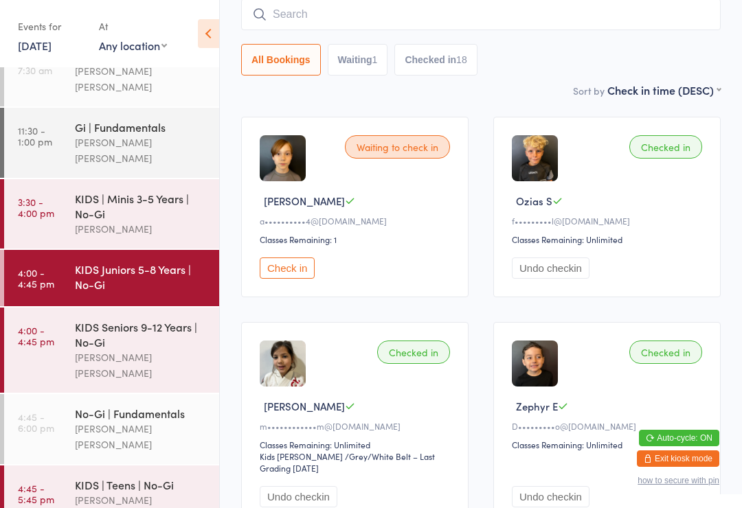
click at [352, 16] on input "search" at bounding box center [481, 15] width 480 height 32
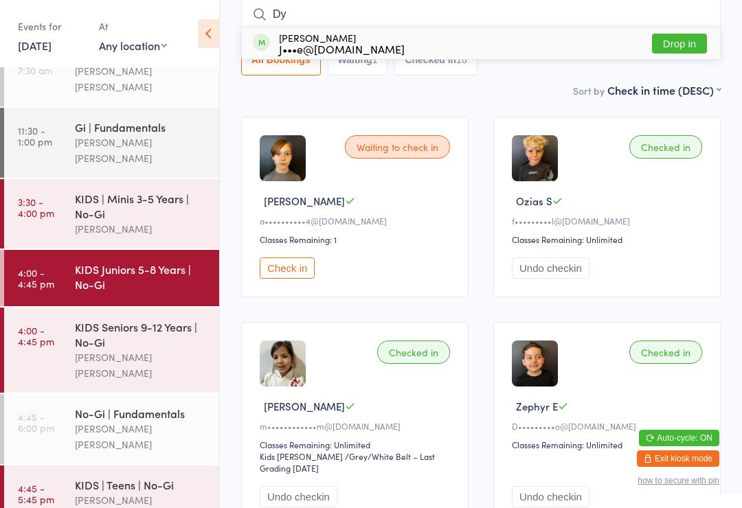
type input "Dy"
click at [323, 47] on div "J•••e@[DOMAIN_NAME]" at bounding box center [342, 48] width 126 height 11
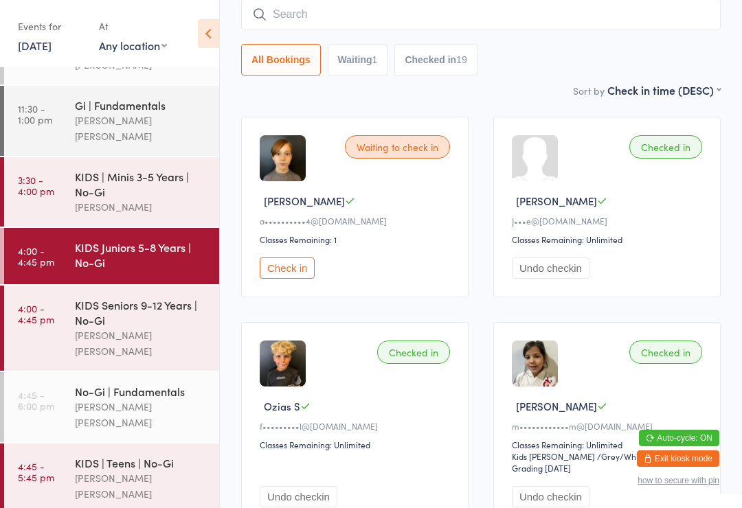
scroll to position [52, 0]
click at [144, 444] on div "KIDS | Teens | No-Gi [PERSON_NAME] [PERSON_NAME]" at bounding box center [147, 479] width 144 height 70
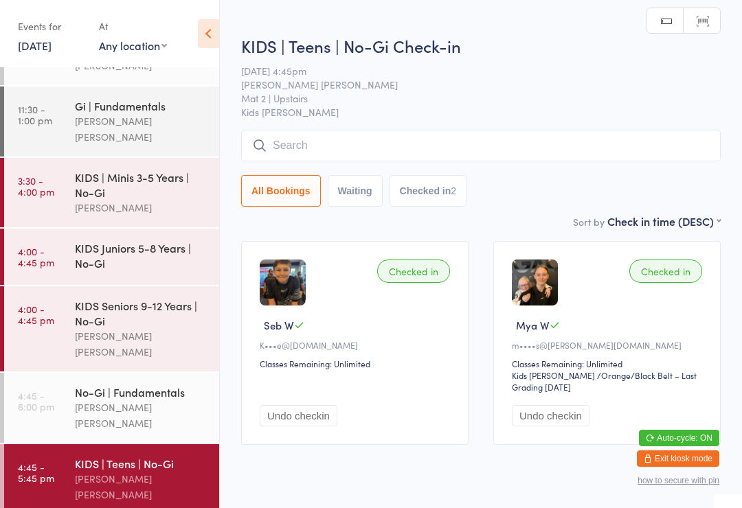
click at [375, 143] on input "search" at bounding box center [481, 146] width 480 height 32
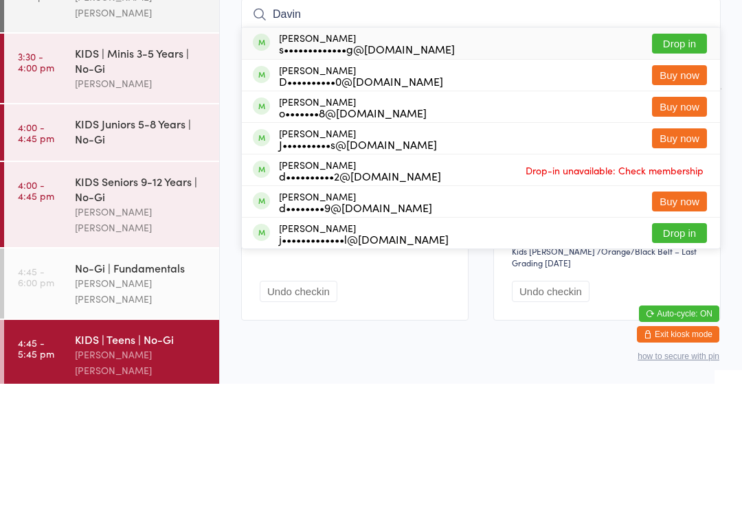
type input "Davin"
click at [447, 152] on div "[PERSON_NAME] s•••••••••••••g@[DOMAIN_NAME] Drop in" at bounding box center [481, 168] width 478 height 32
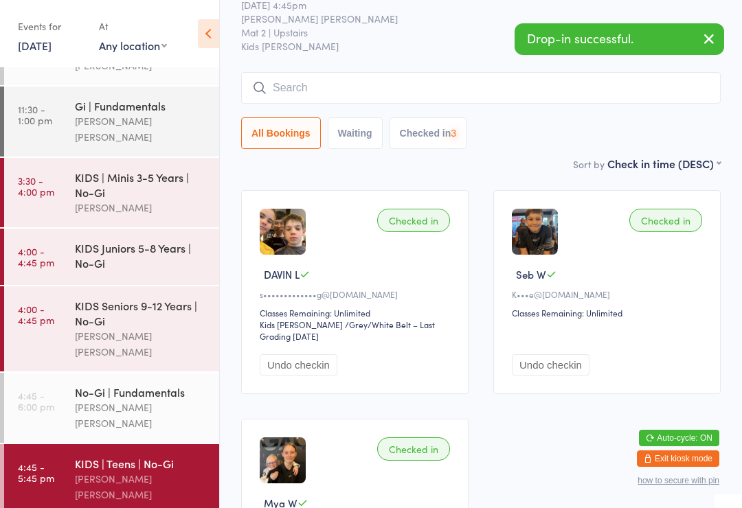
click at [381, 102] on input "search" at bounding box center [481, 88] width 480 height 32
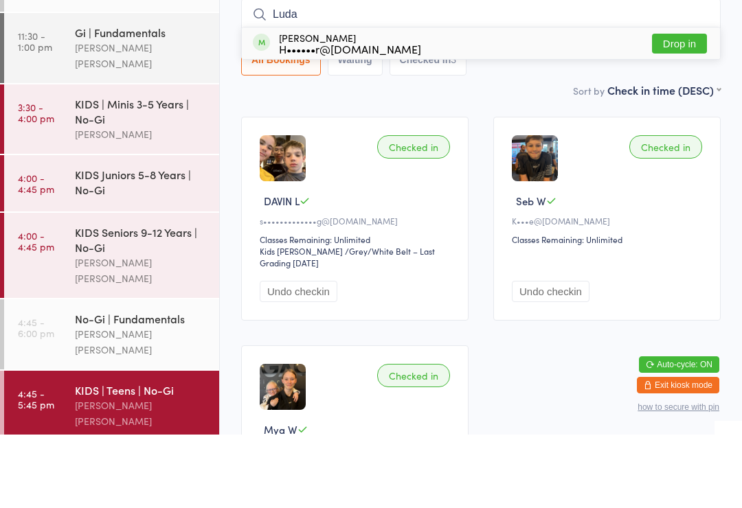
type input "Luda"
click at [390, 117] on div "H••••••r@[DOMAIN_NAME]" at bounding box center [350, 122] width 142 height 11
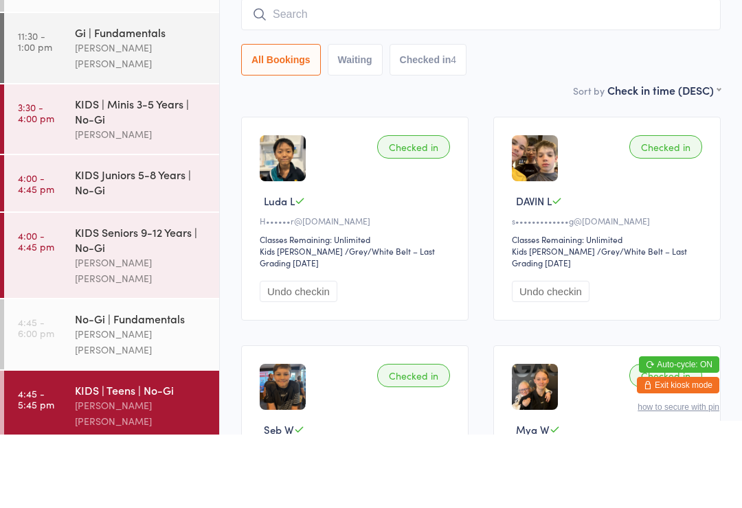
scroll to position [124, 0]
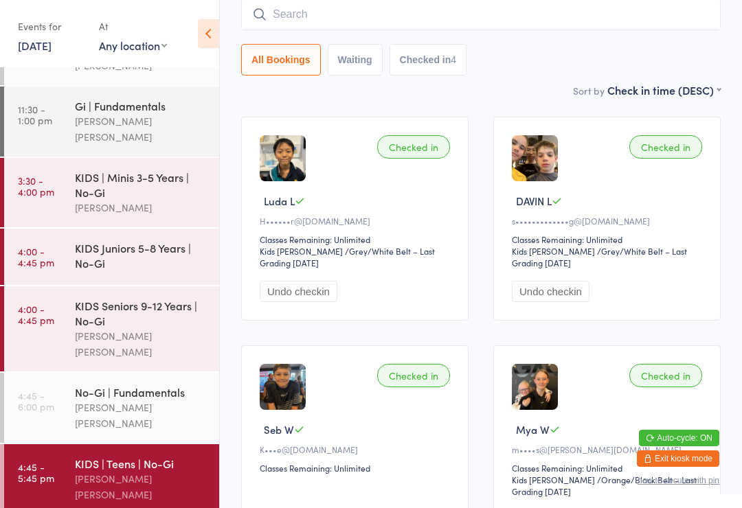
click at [107, 456] on div "KIDS | Teens | No-Gi" at bounding box center [141, 463] width 133 height 15
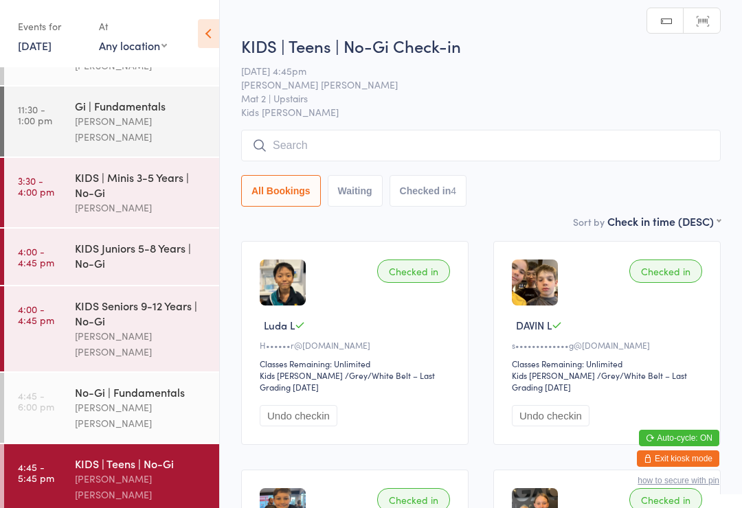
click at [313, 149] on input "search" at bounding box center [481, 146] width 480 height 32
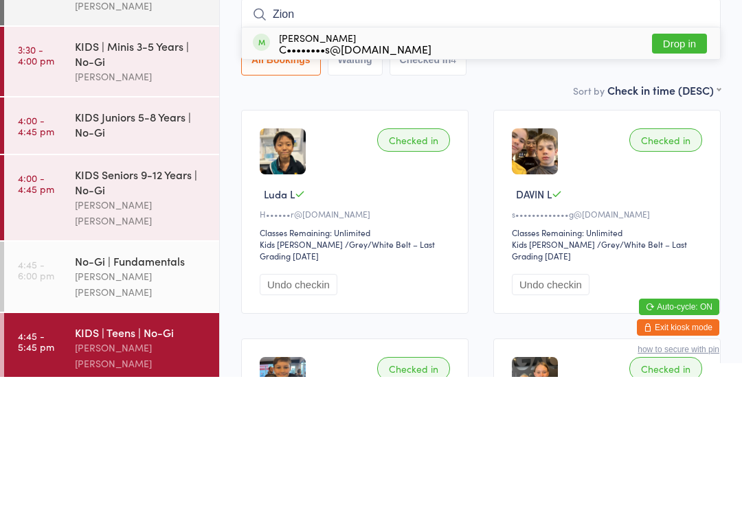
type input "Zion"
click at [303, 174] on div "C••••••••s@[DOMAIN_NAME]" at bounding box center [355, 179] width 153 height 11
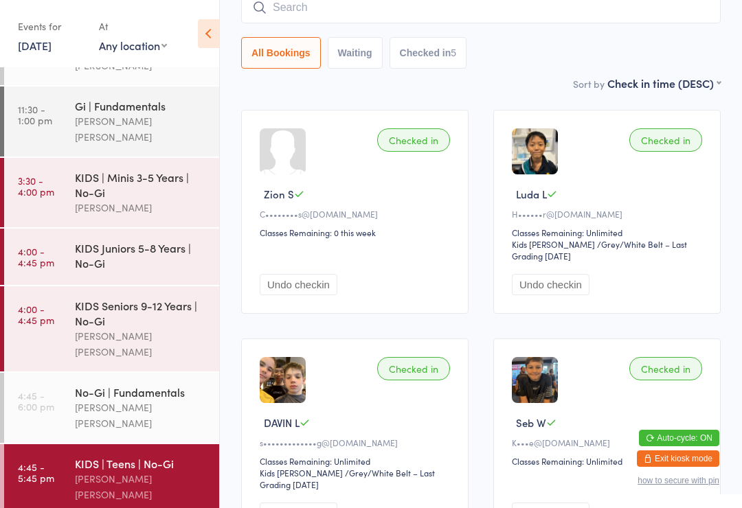
click at [324, 12] on input "search" at bounding box center [481, 8] width 480 height 32
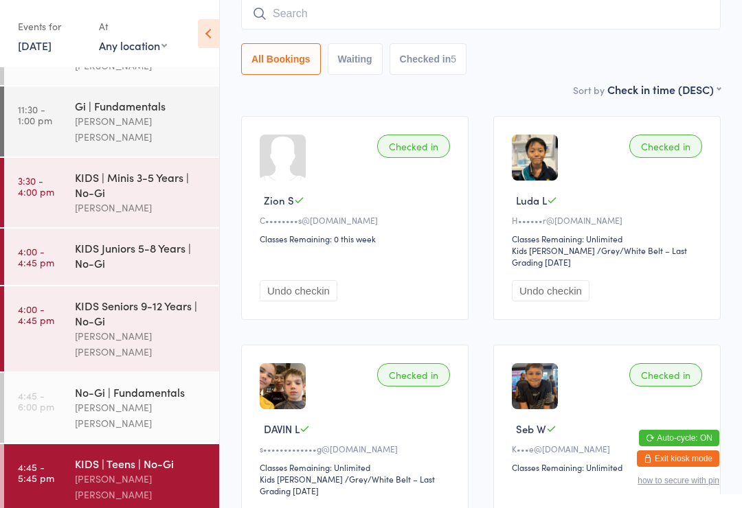
scroll to position [124, 0]
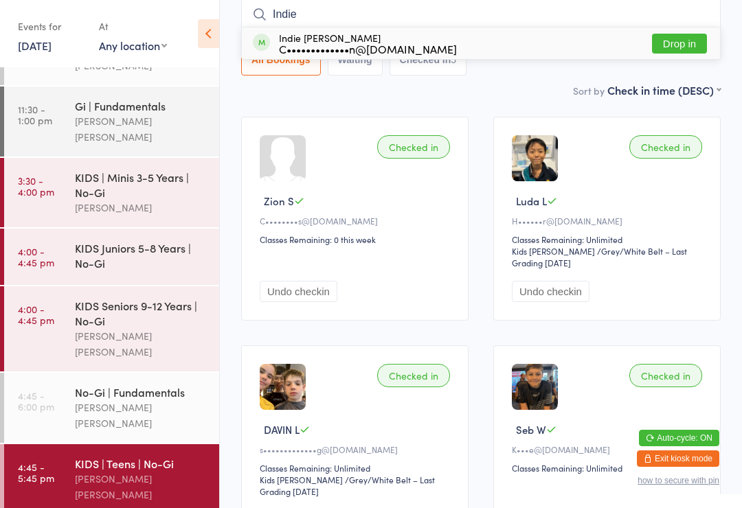
type input "Indie"
click at [675, 34] on button "Drop in" at bounding box center [679, 44] width 55 height 20
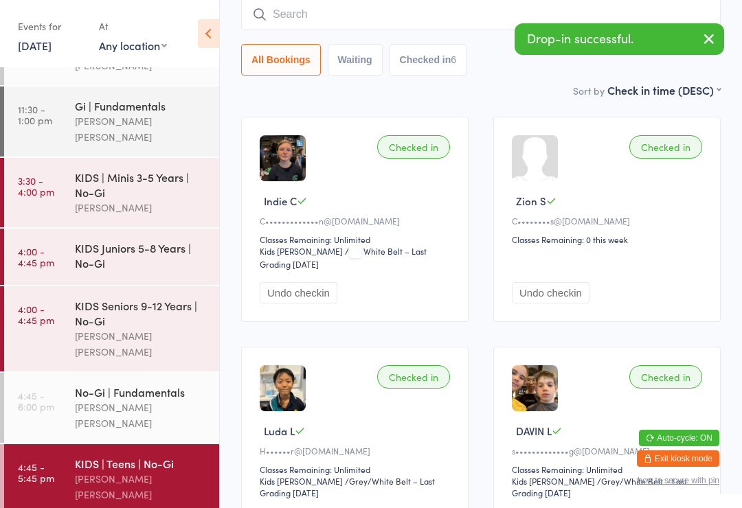
click at [440, 69] on button "Checked in 6" at bounding box center [429, 60] width 78 height 32
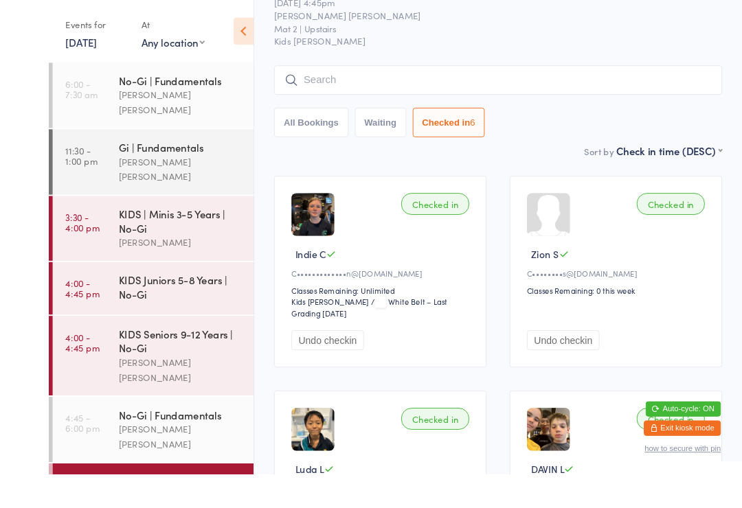
scroll to position [139, 0]
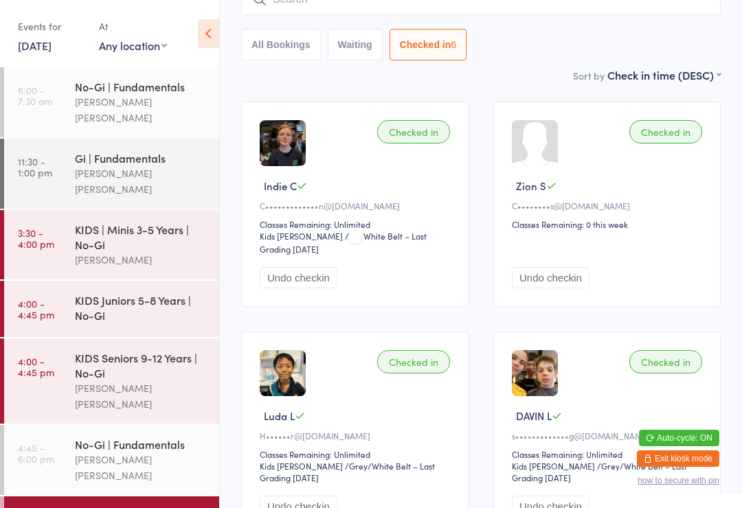
click at [280, 54] on button "All Bookings" at bounding box center [281, 45] width 80 height 32
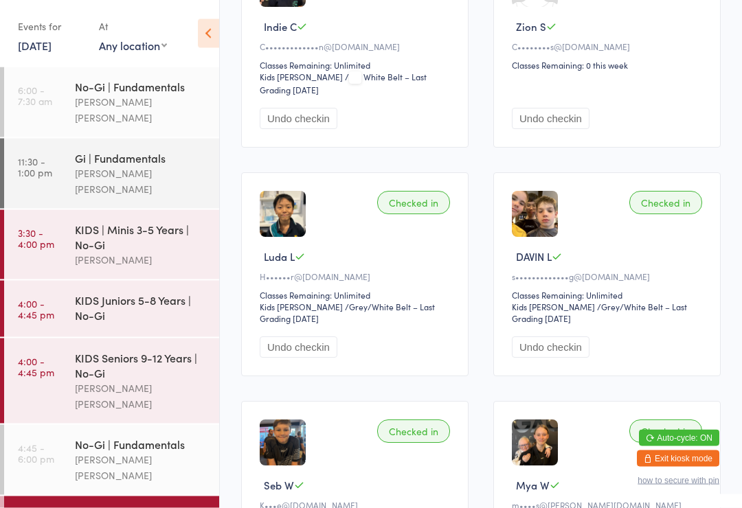
scroll to position [0, 0]
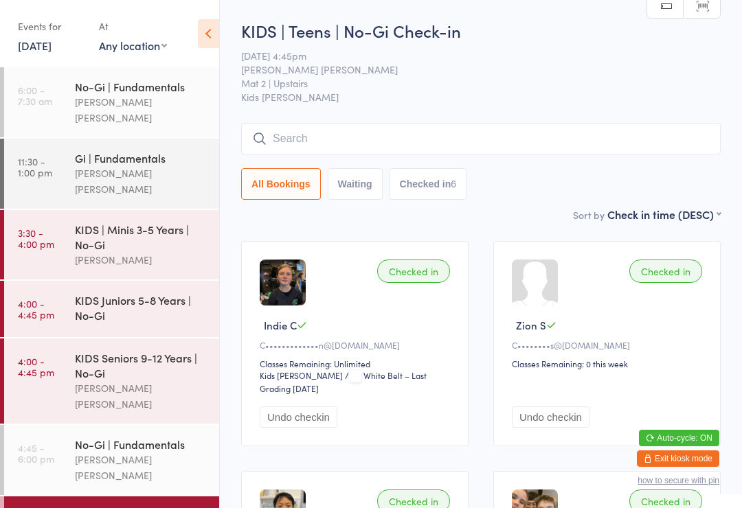
click at [338, 152] on input "search" at bounding box center [481, 139] width 480 height 32
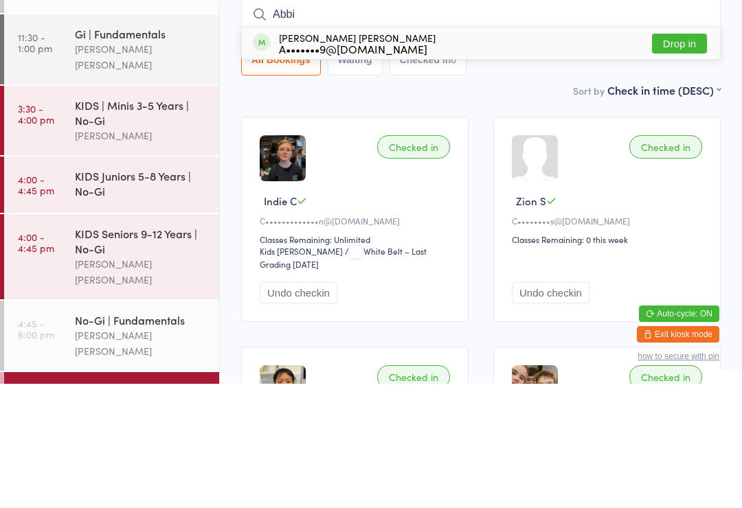
type input "Abbi"
click at [679, 158] on button "Drop in" at bounding box center [679, 168] width 55 height 20
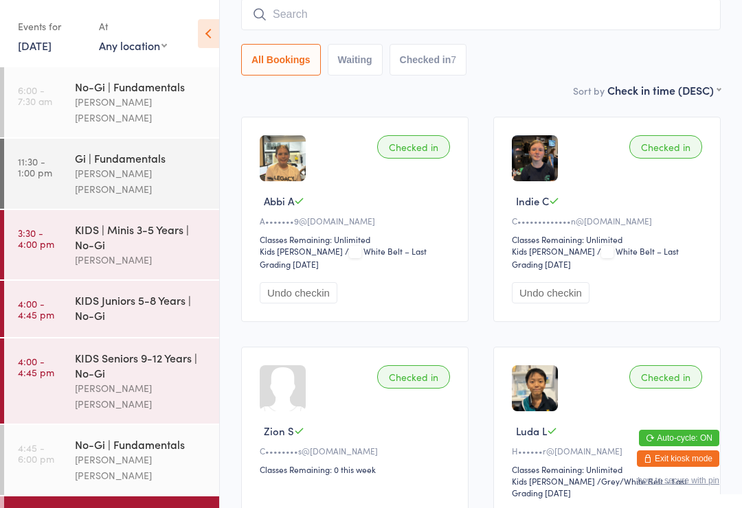
click at [570, 3] on input "search" at bounding box center [481, 15] width 480 height 32
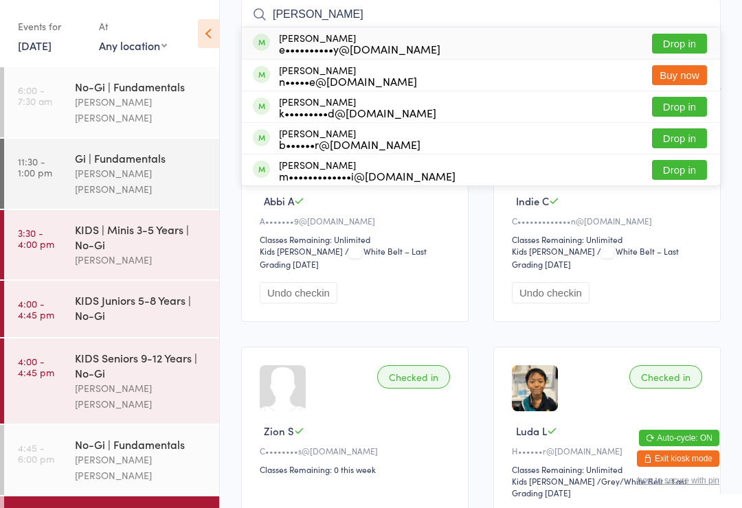
type input "[PERSON_NAME]"
click at [675, 54] on button "Drop in" at bounding box center [679, 44] width 55 height 20
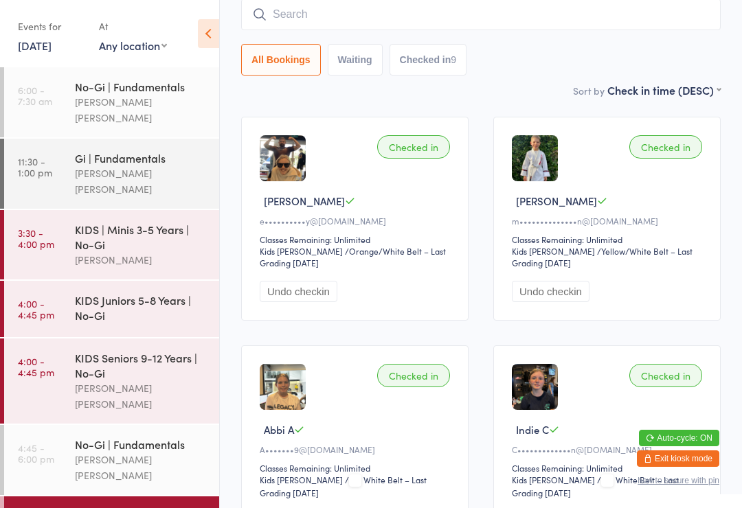
click at [122, 437] on div "No-Gi | Fundamentals" at bounding box center [141, 444] width 133 height 15
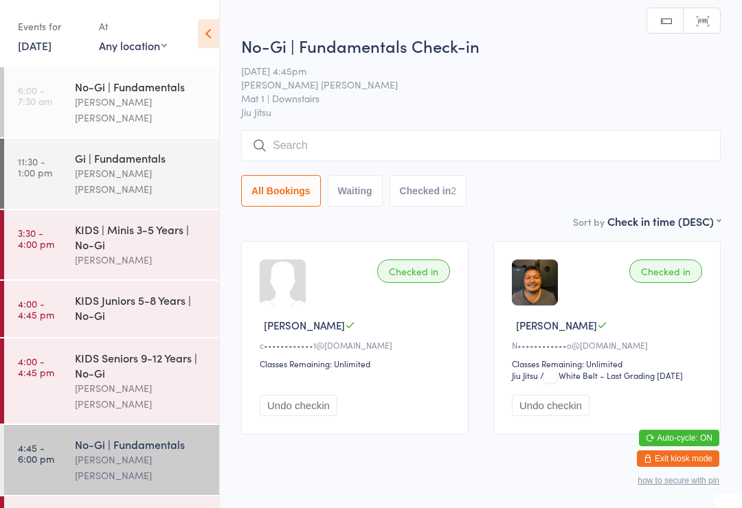
click at [589, 135] on input "search" at bounding box center [481, 146] width 480 height 32
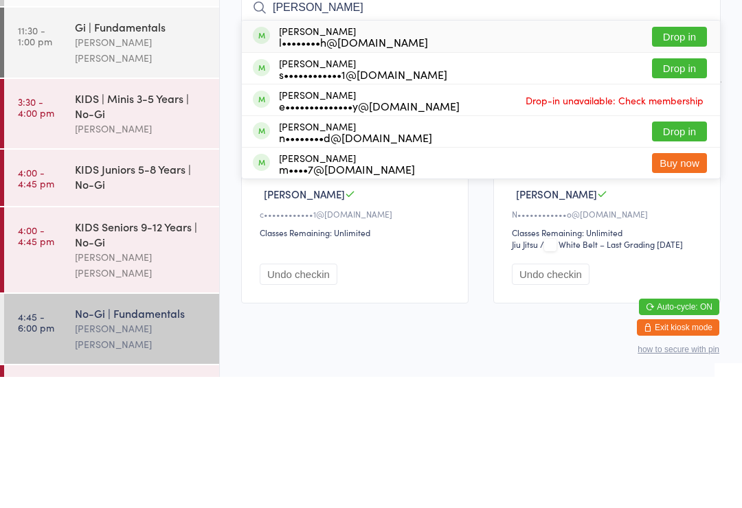
type input "[PERSON_NAME]"
click at [686, 190] on button "Drop in" at bounding box center [679, 200] width 55 height 20
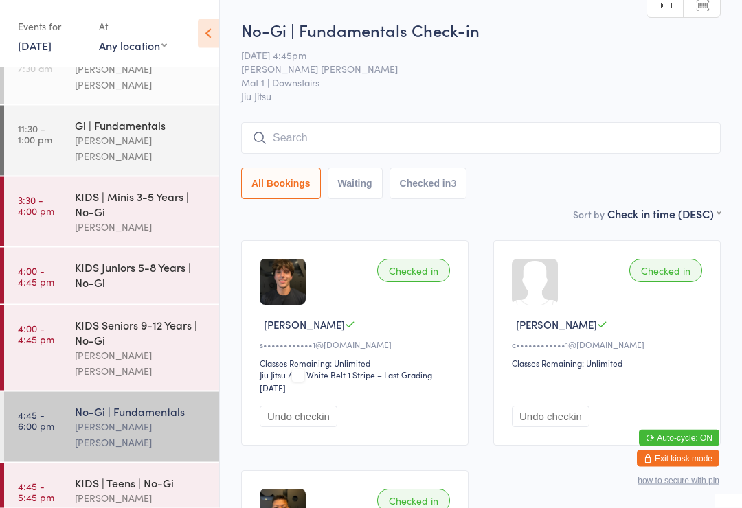
scroll to position [31, 0]
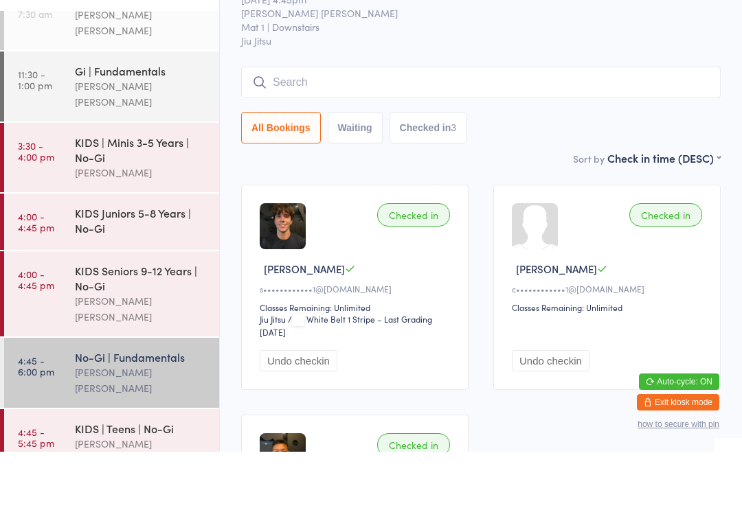
click at [76, 262] on div "KIDS Juniors 5-8 Years | No-Gi" at bounding box center [141, 277] width 133 height 30
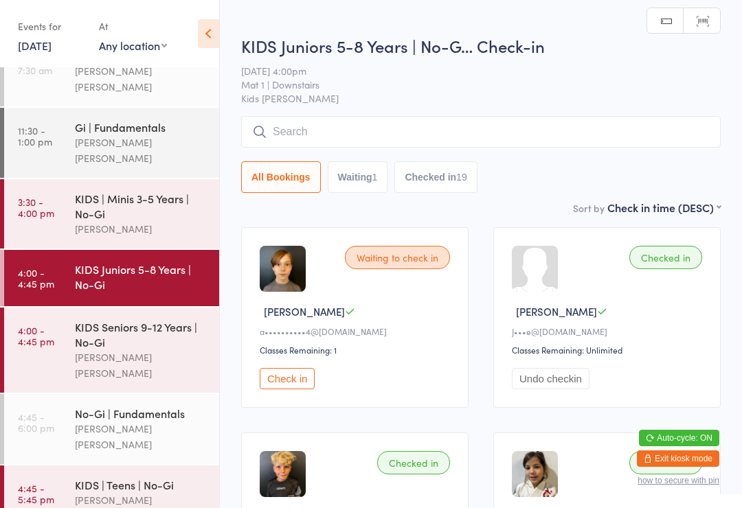
click at [64, 466] on link "4:45 - 5:45 pm KIDS | Teens | No-Gi [PERSON_NAME] [PERSON_NAME]" at bounding box center [111, 501] width 215 height 70
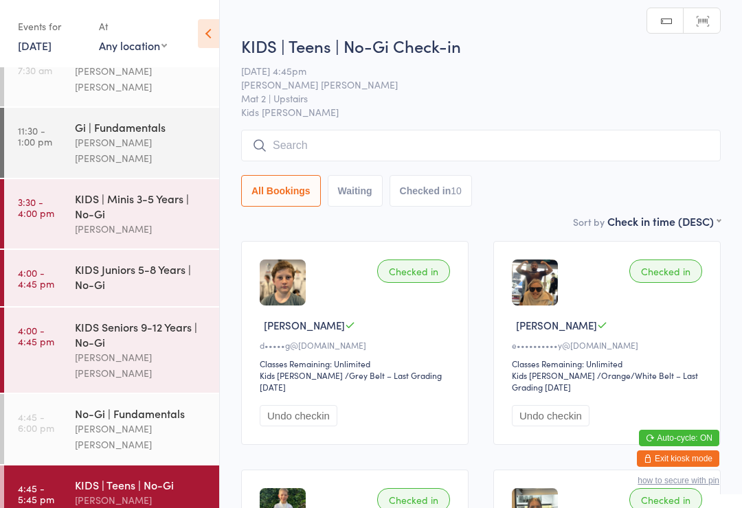
click at [283, 149] on input "search" at bounding box center [481, 146] width 480 height 32
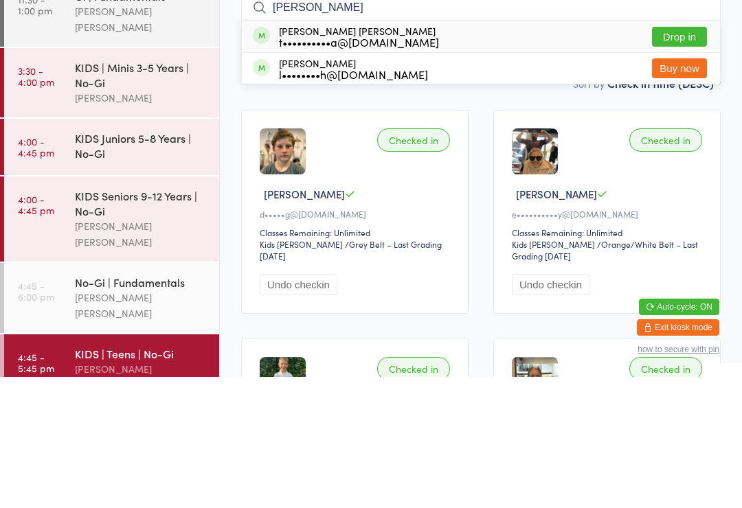
type input "[PERSON_NAME]"
click at [676, 158] on button "Drop in" at bounding box center [679, 168] width 55 height 20
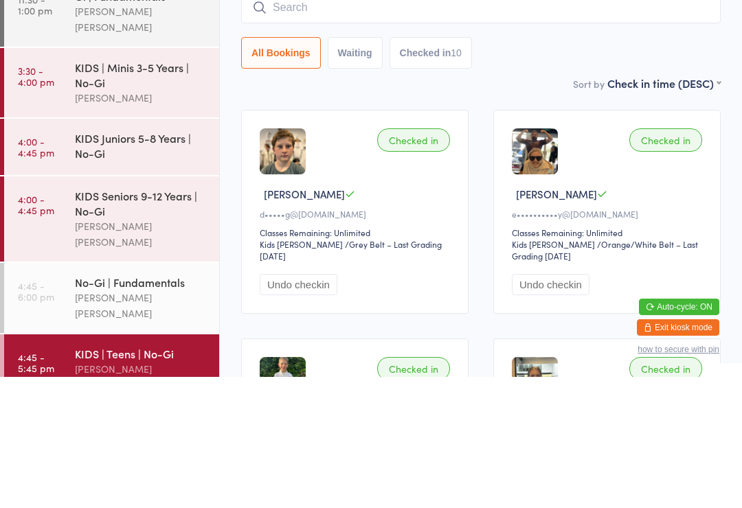
scroll to position [131, 0]
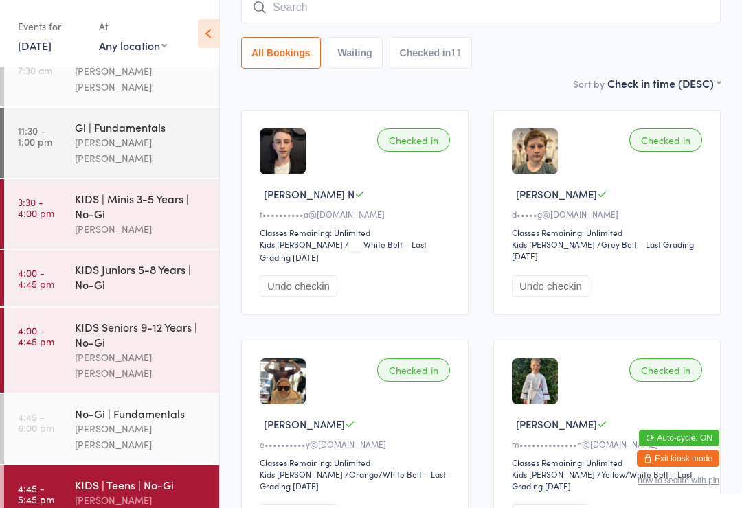
click at [605, 12] on input "search" at bounding box center [481, 8] width 480 height 32
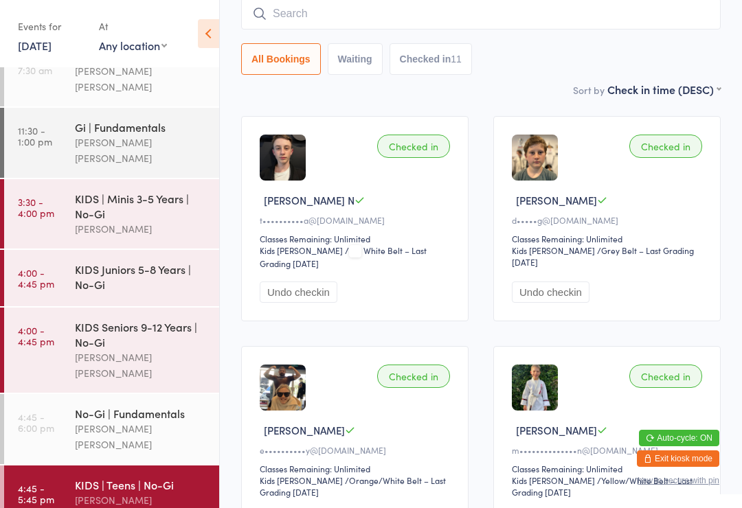
scroll to position [124, 0]
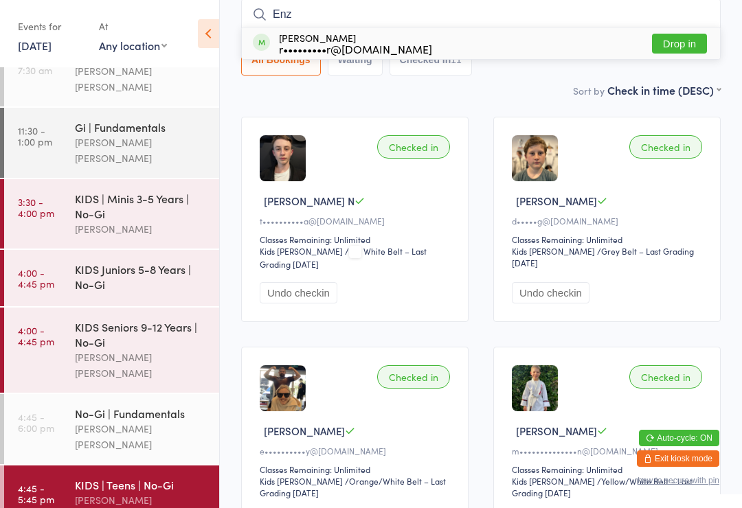
type input "Enz"
click at [688, 38] on button "Drop in" at bounding box center [679, 44] width 55 height 20
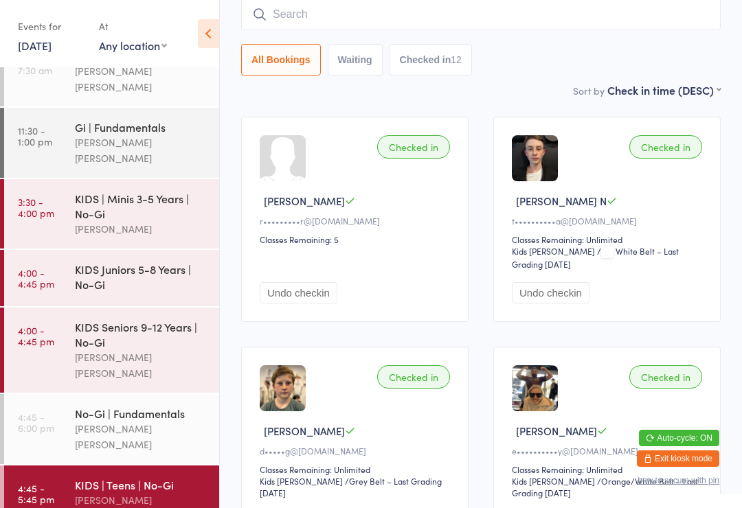
click at [529, 21] on input "search" at bounding box center [481, 15] width 480 height 32
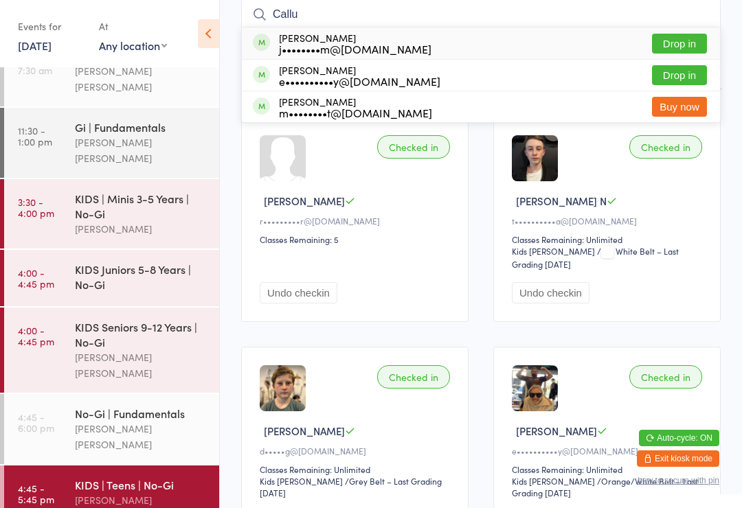
type input "Callu"
click at [692, 42] on button "Drop in" at bounding box center [679, 44] width 55 height 20
